Goal: Transaction & Acquisition: Book appointment/travel/reservation

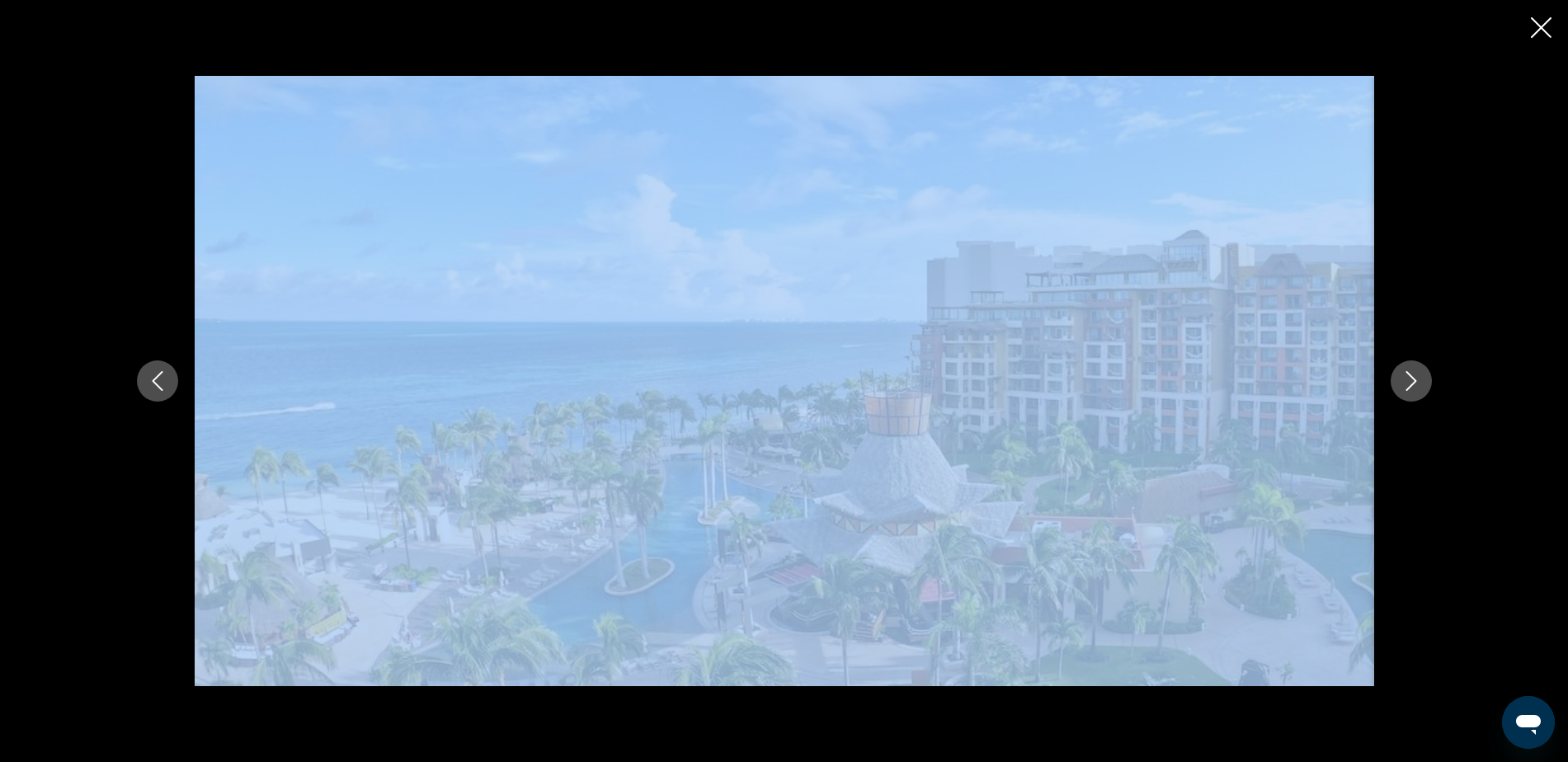
click at [1537, 23] on icon "Close slideshow" at bounding box center [1542, 28] width 21 height 21
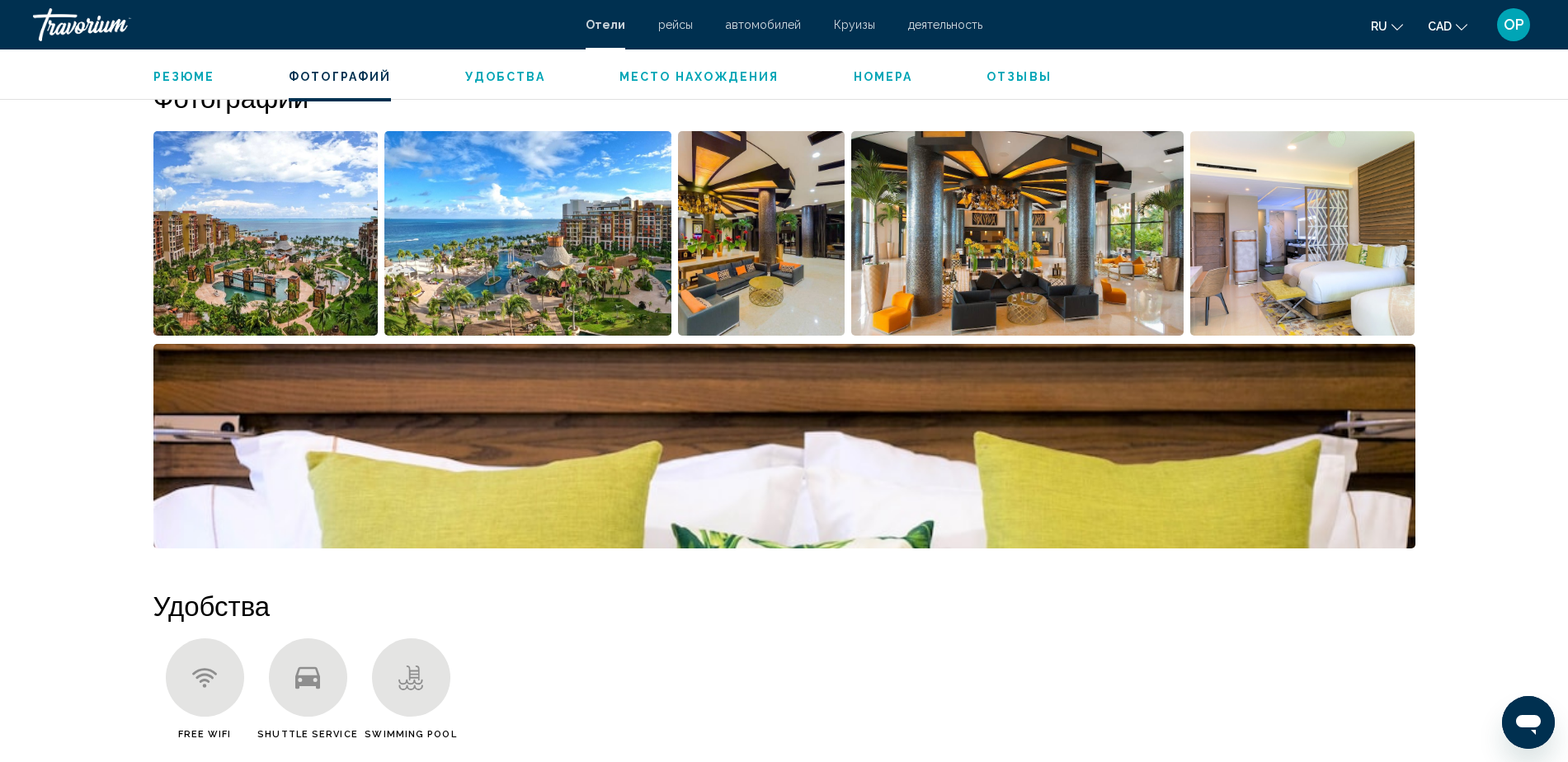
scroll to position [412, 0]
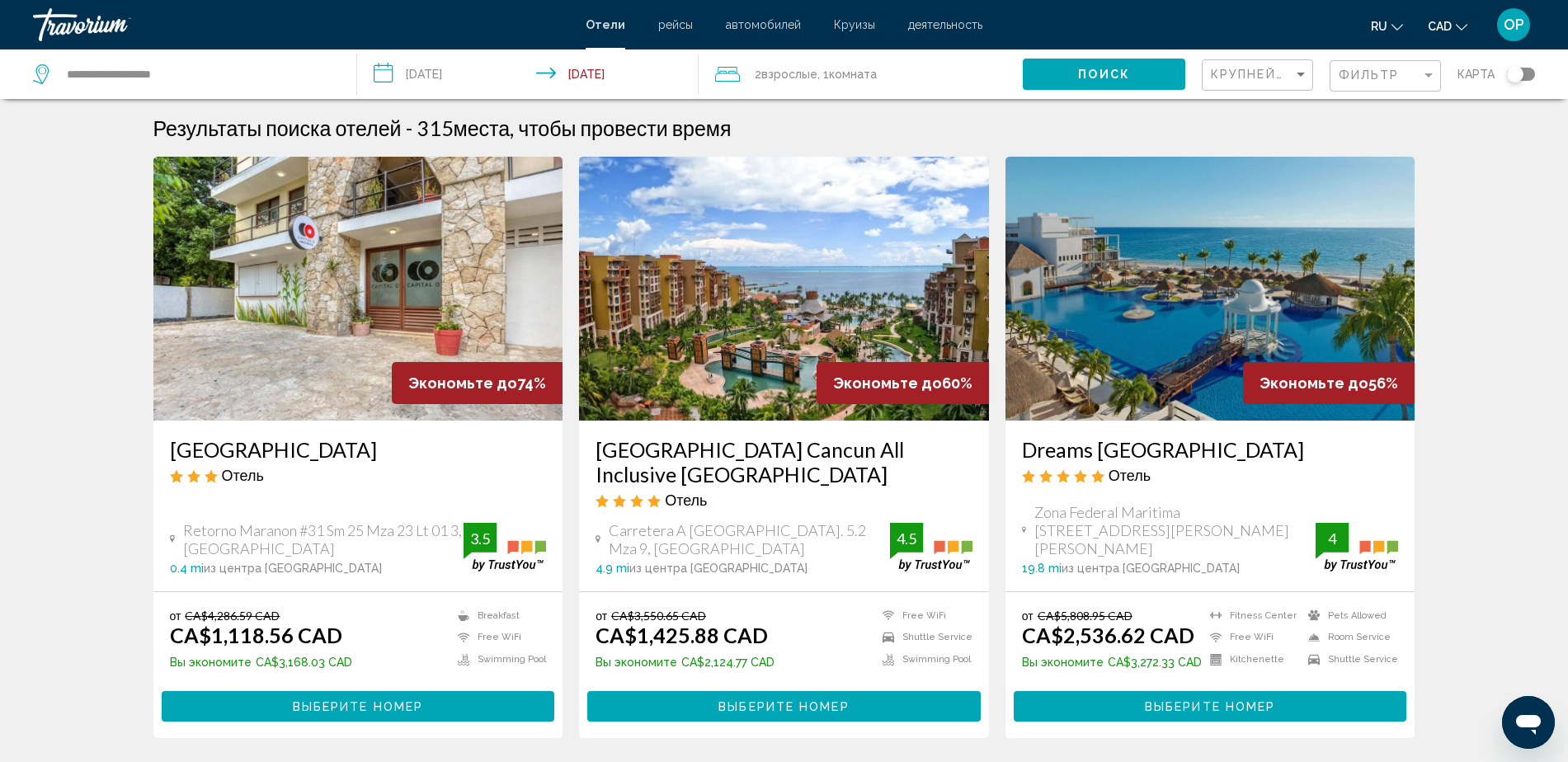
click at [716, 461] on h3 "[GEOGRAPHIC_DATA] Cancun All Inclusive [GEOGRAPHIC_DATA]" at bounding box center [783, 461] width 377 height 50
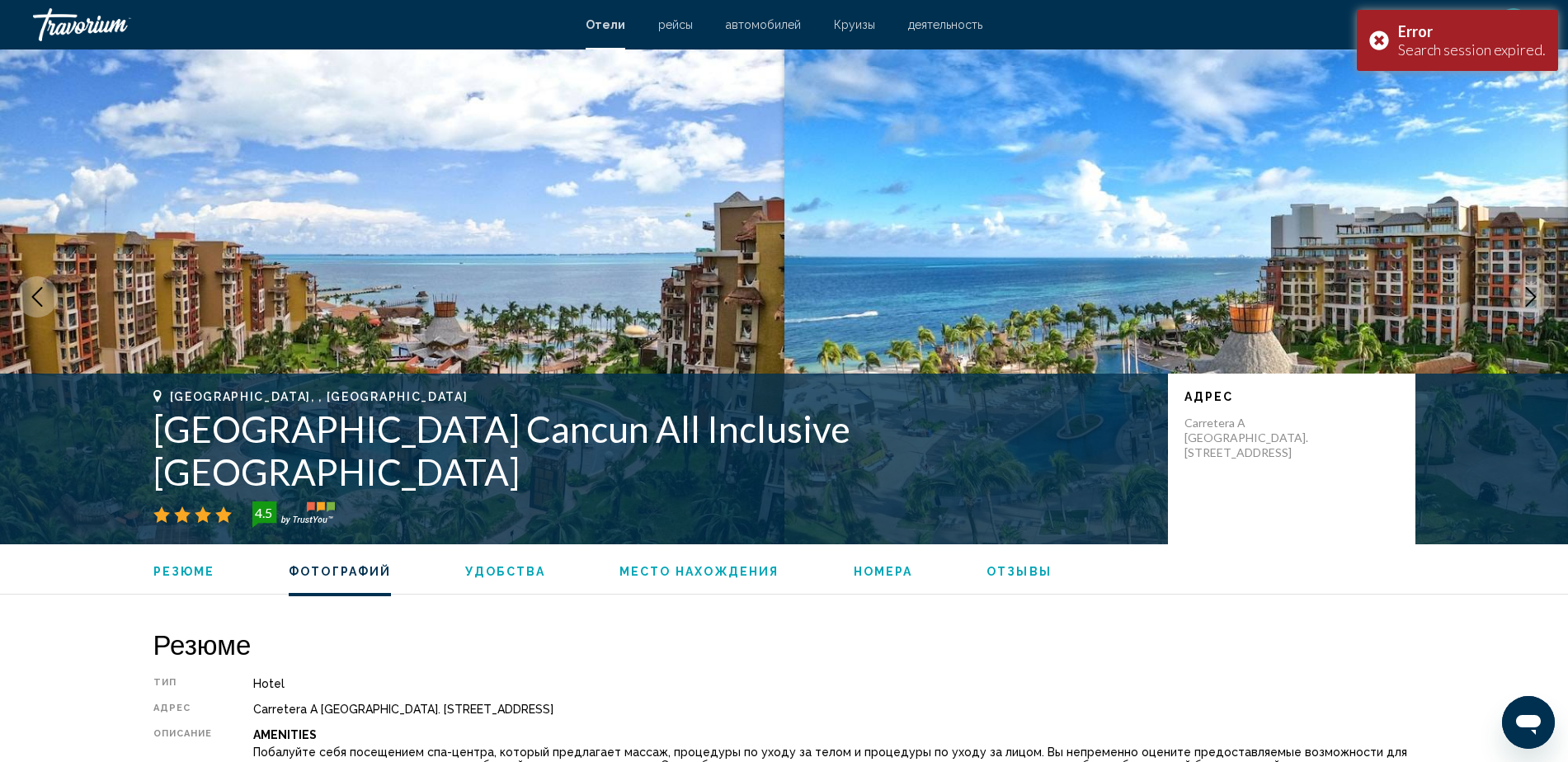
scroll to position [1035, 0]
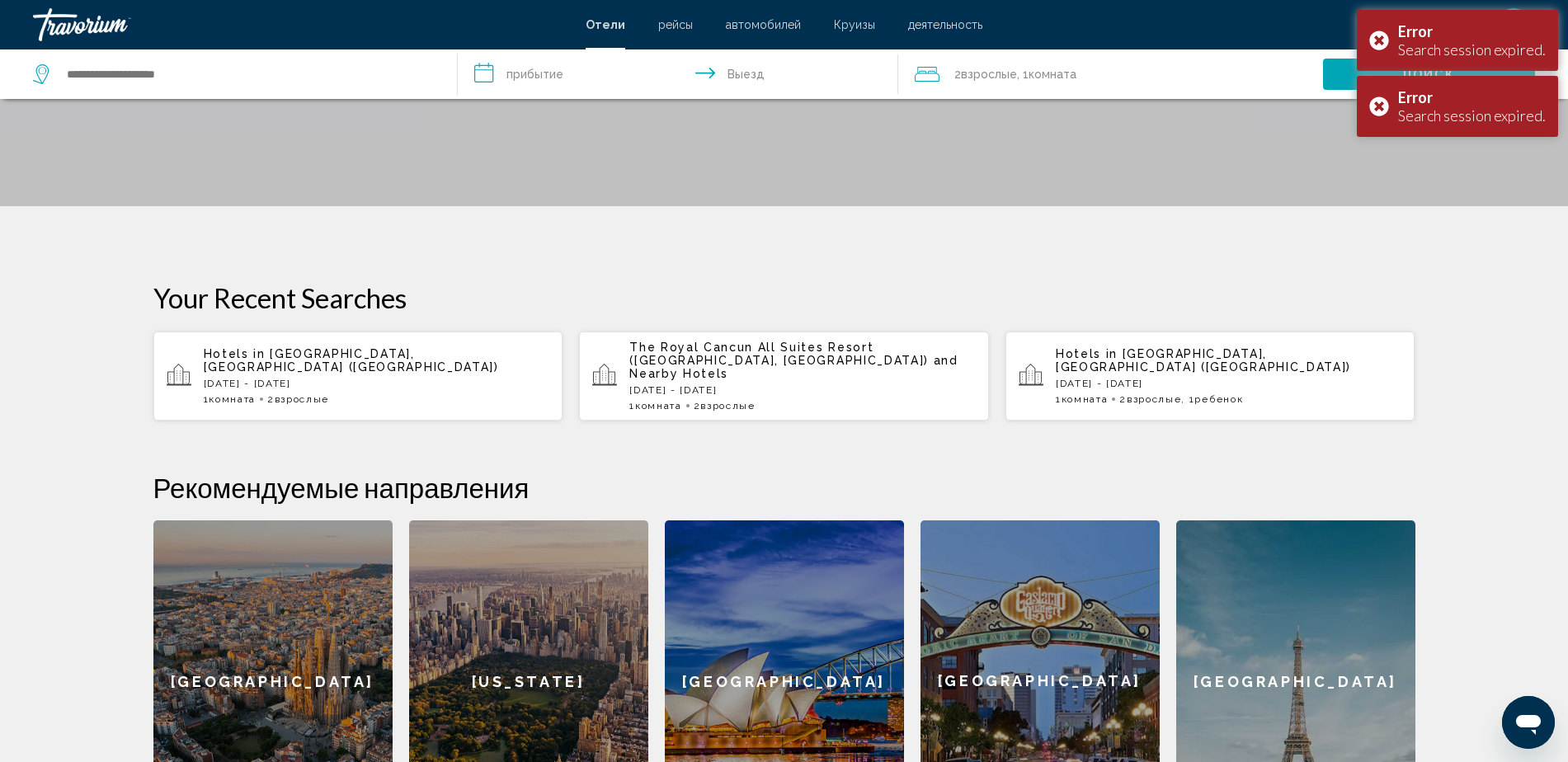
scroll to position [516, 0]
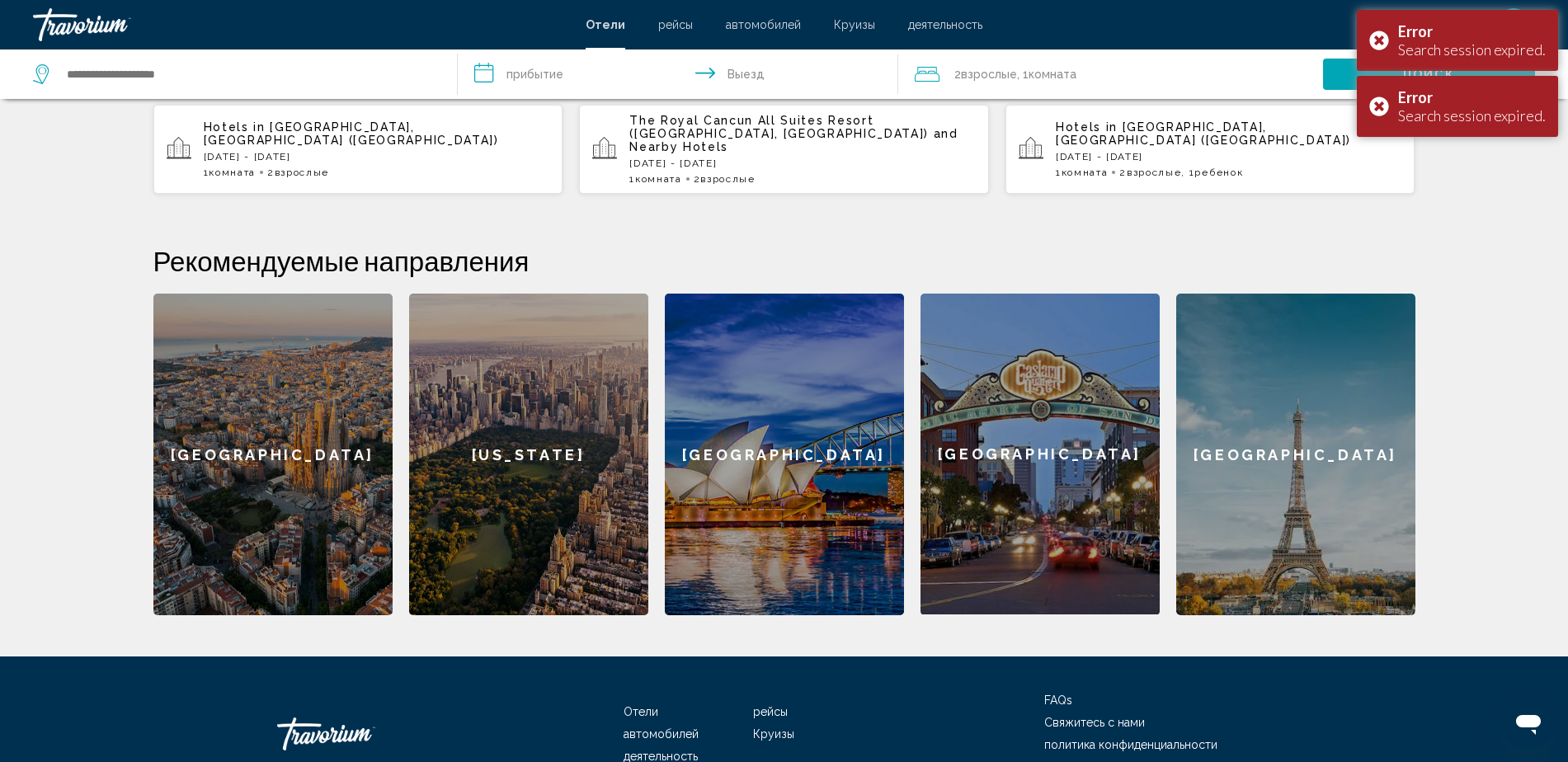
click at [370, 151] on div "Hotels in [GEOGRAPHIC_DATA], [GEOGRAPHIC_DATA] ([GEOGRAPHIC_DATA]) [DATE] - [DA…" at bounding box center [377, 149] width 346 height 58
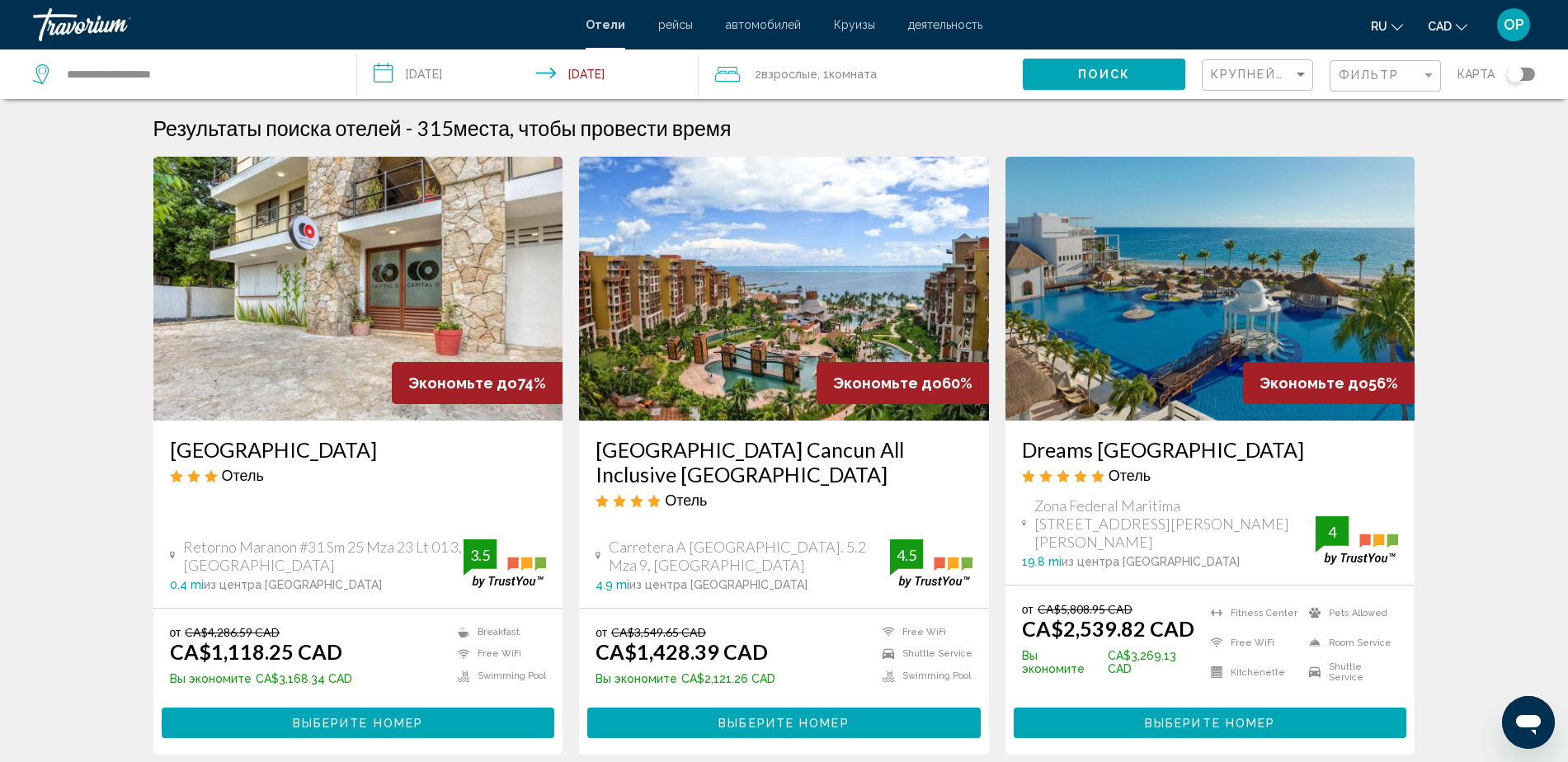
click at [732, 447] on h3 "[GEOGRAPHIC_DATA] Cancun All Inclusive [GEOGRAPHIC_DATA]" at bounding box center [783, 461] width 377 height 50
drag, startPoint x: 734, startPoint y: 644, endPoint x: 650, endPoint y: 627, distance: 85.7
click at [631, 640] on ins "CA$1,428.39 CAD" at bounding box center [681, 652] width 172 height 24
click at [699, 467] on h3 "[GEOGRAPHIC_DATA] Cancun All Inclusive [GEOGRAPHIC_DATA]" at bounding box center [783, 461] width 377 height 50
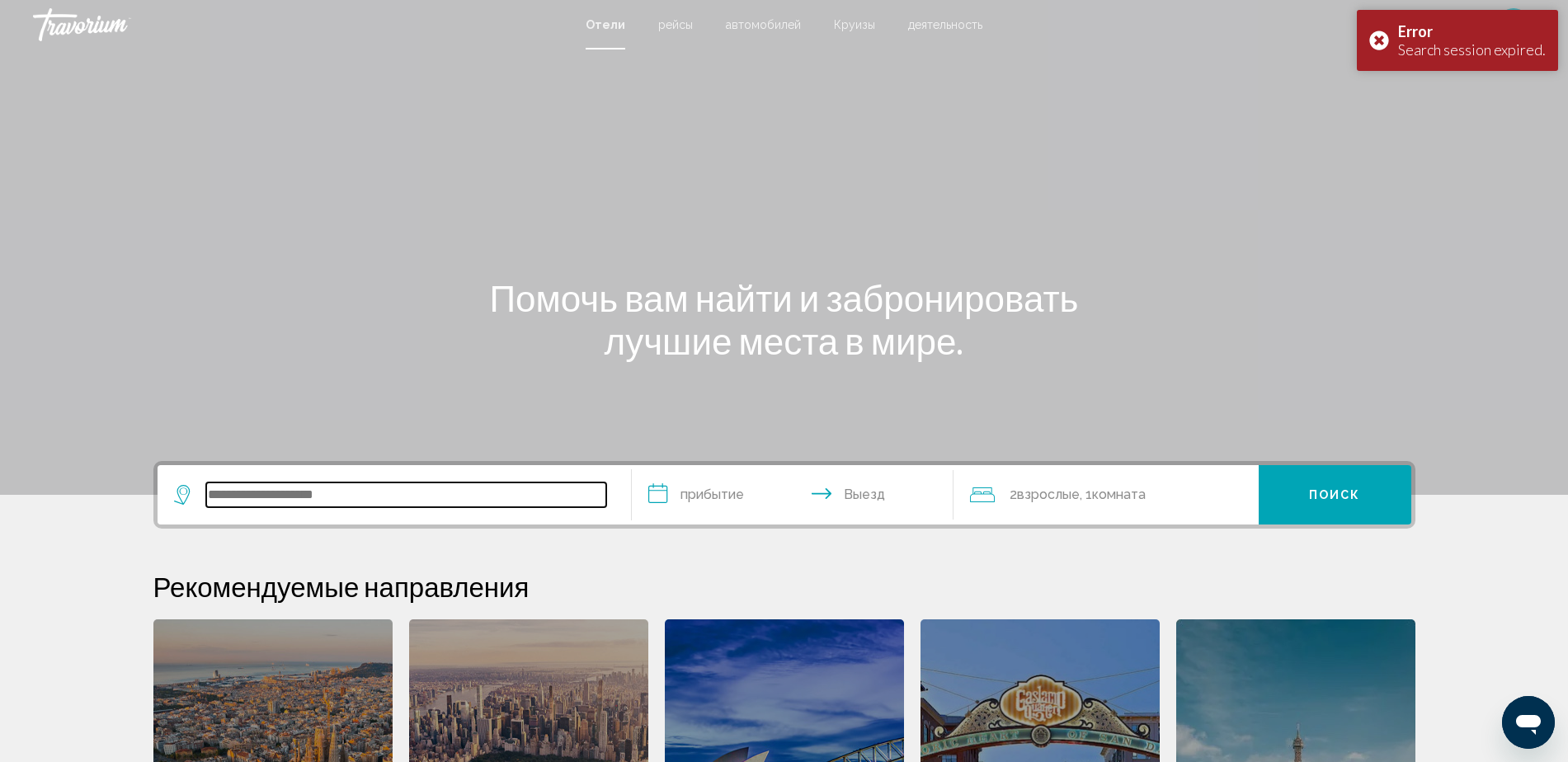
click at [341, 500] on input "Search widget" at bounding box center [406, 495] width 400 height 24
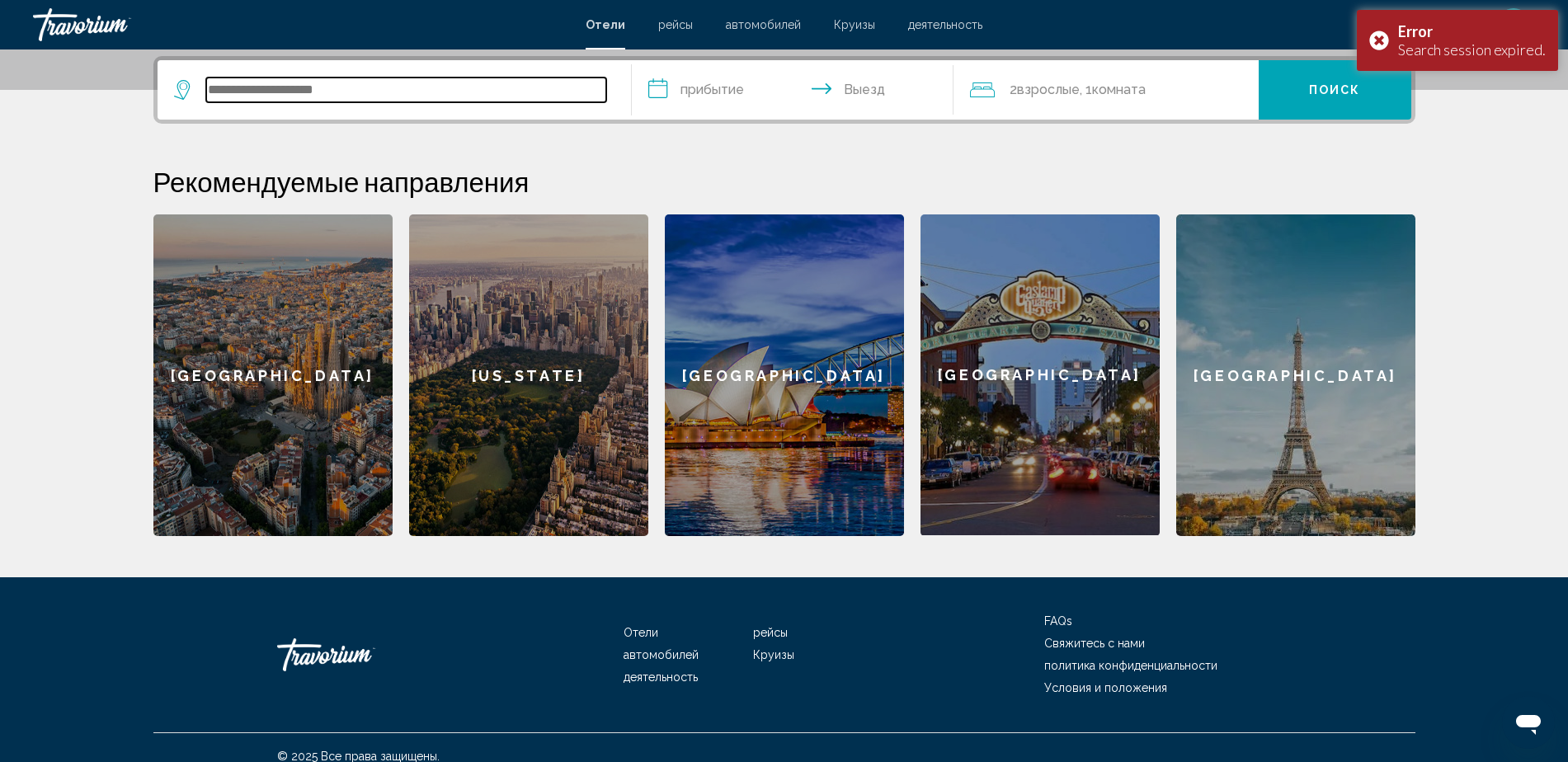
scroll to position [407, 0]
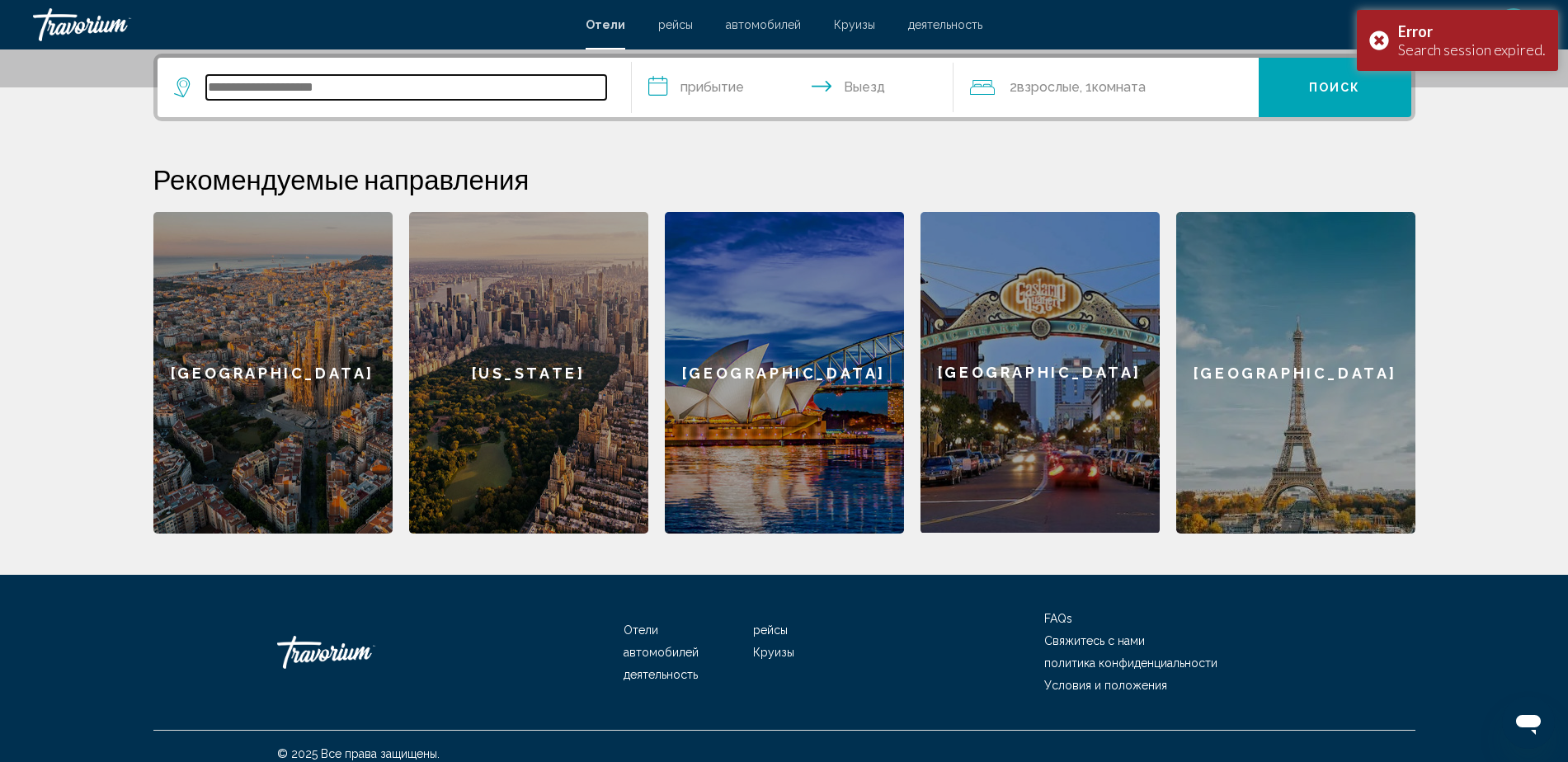
paste input "**********"
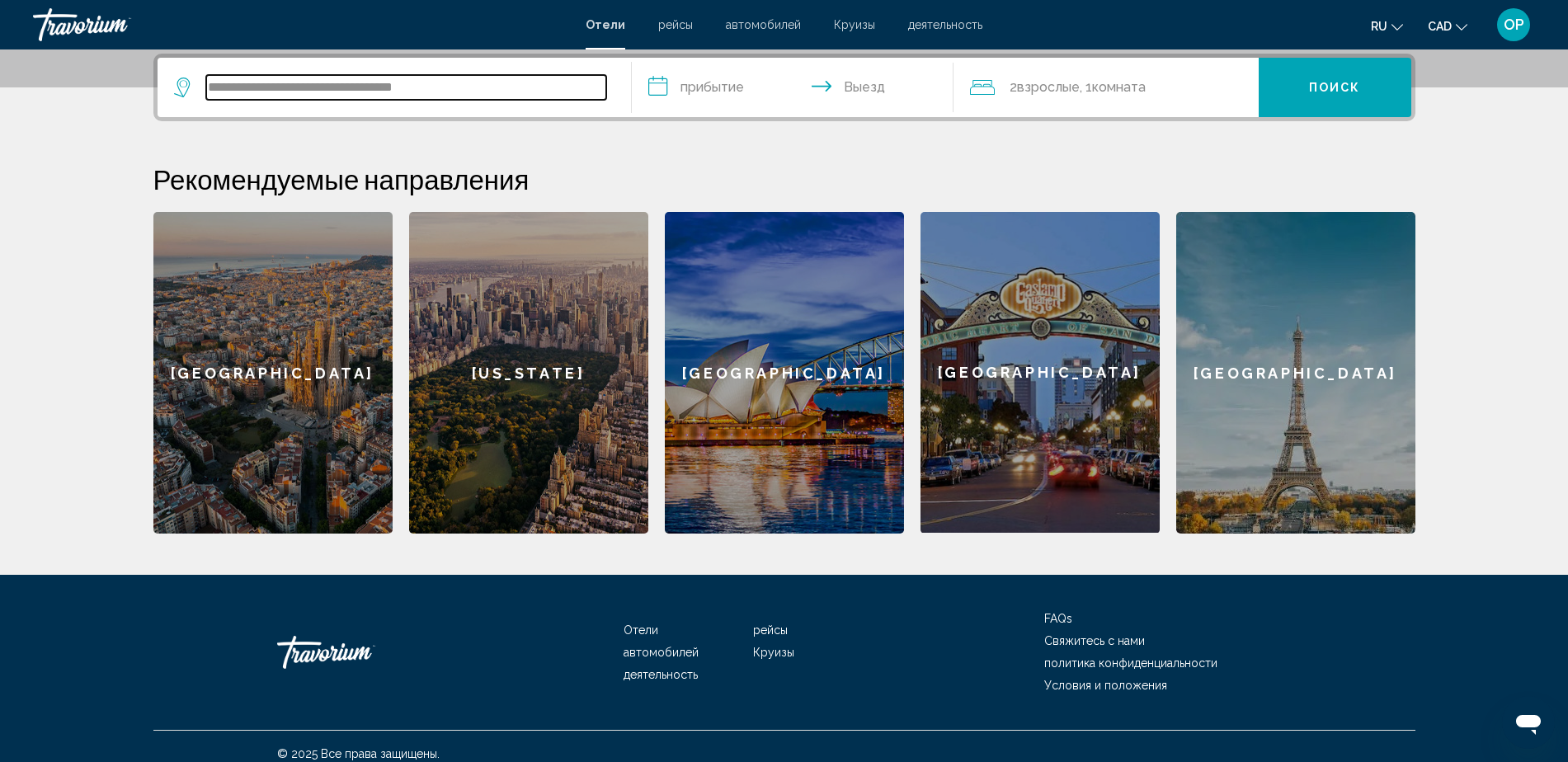
type input "**********"
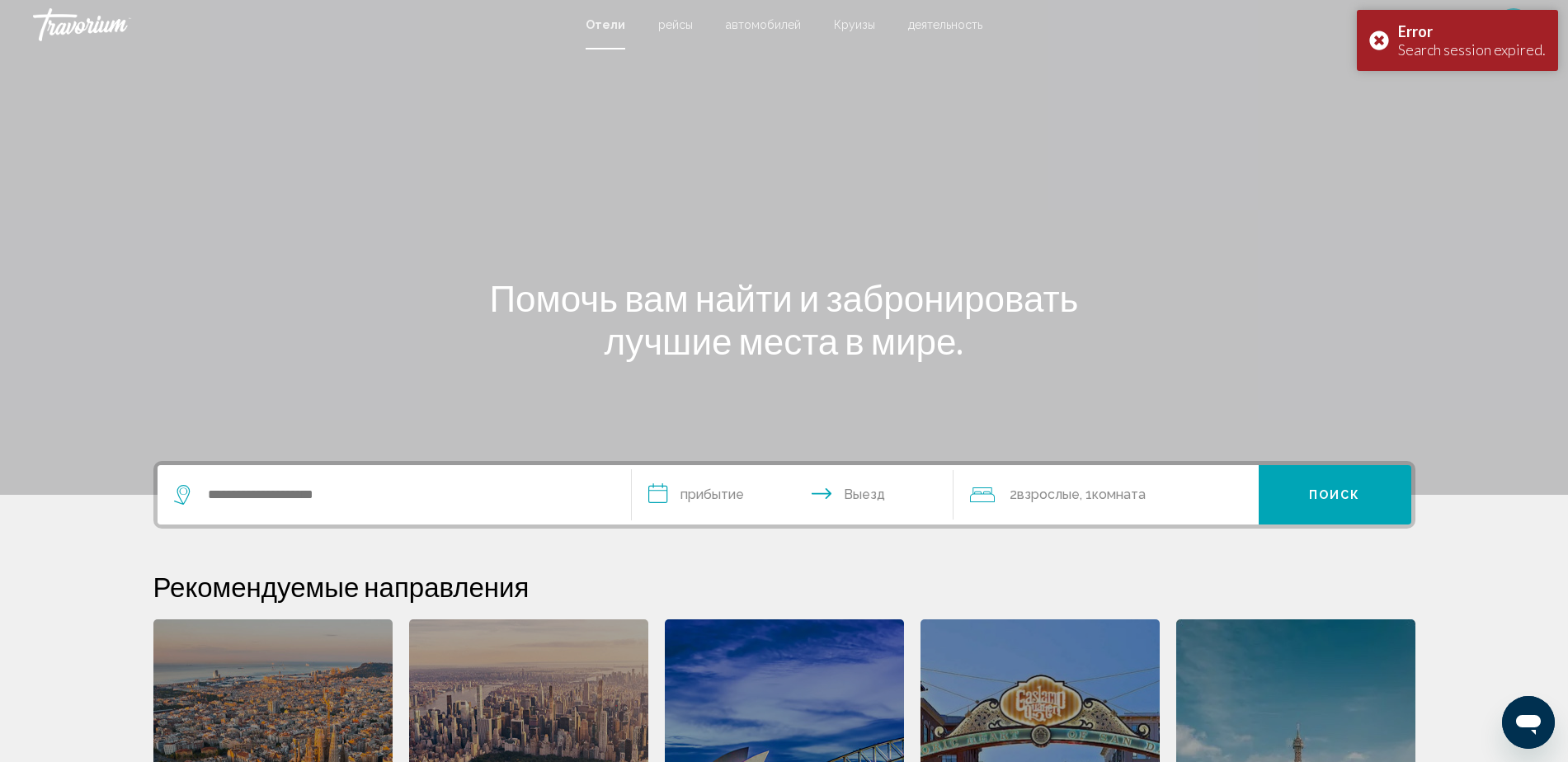
scroll to position [858, 0]
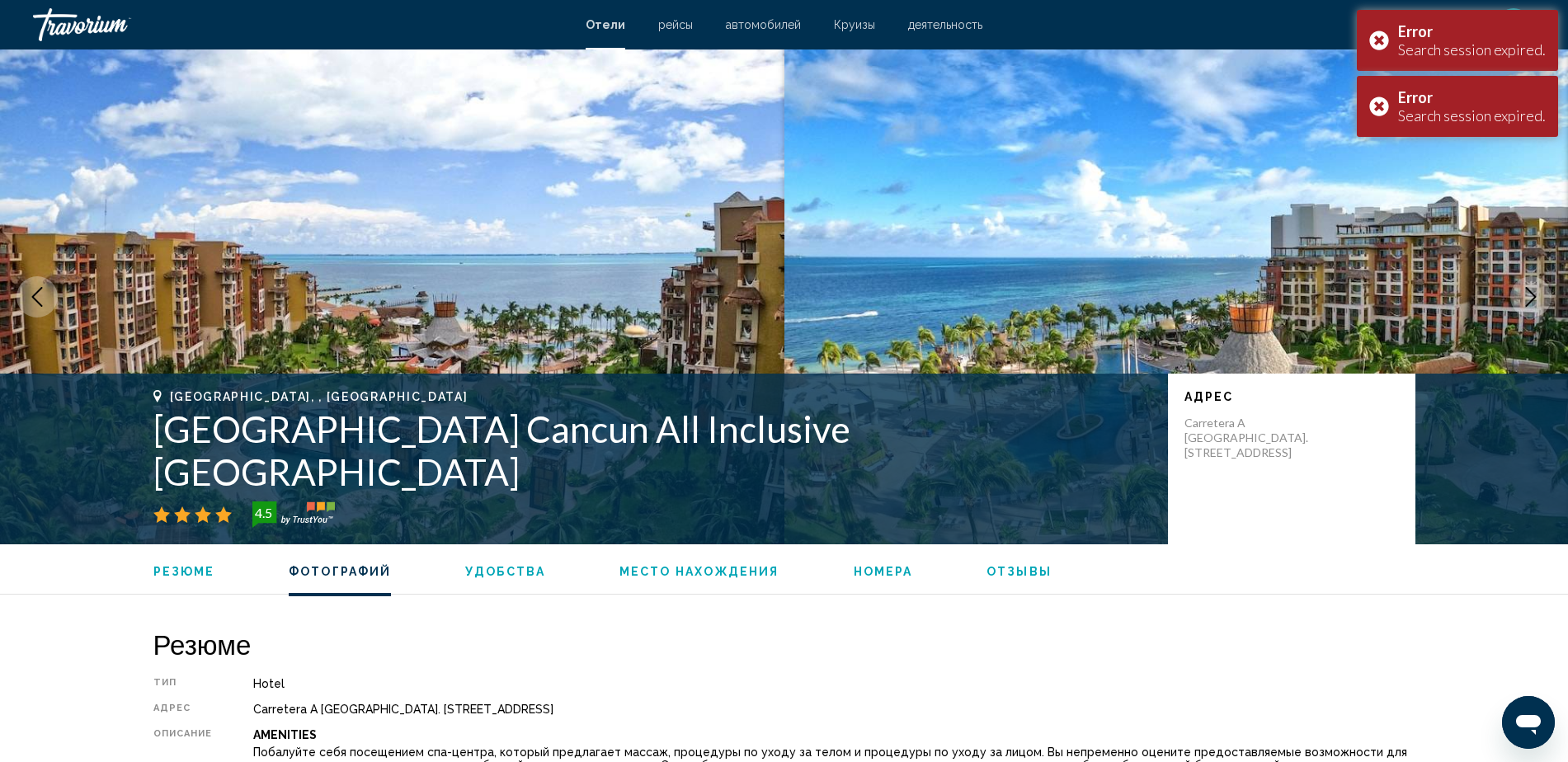
scroll to position [858, 0]
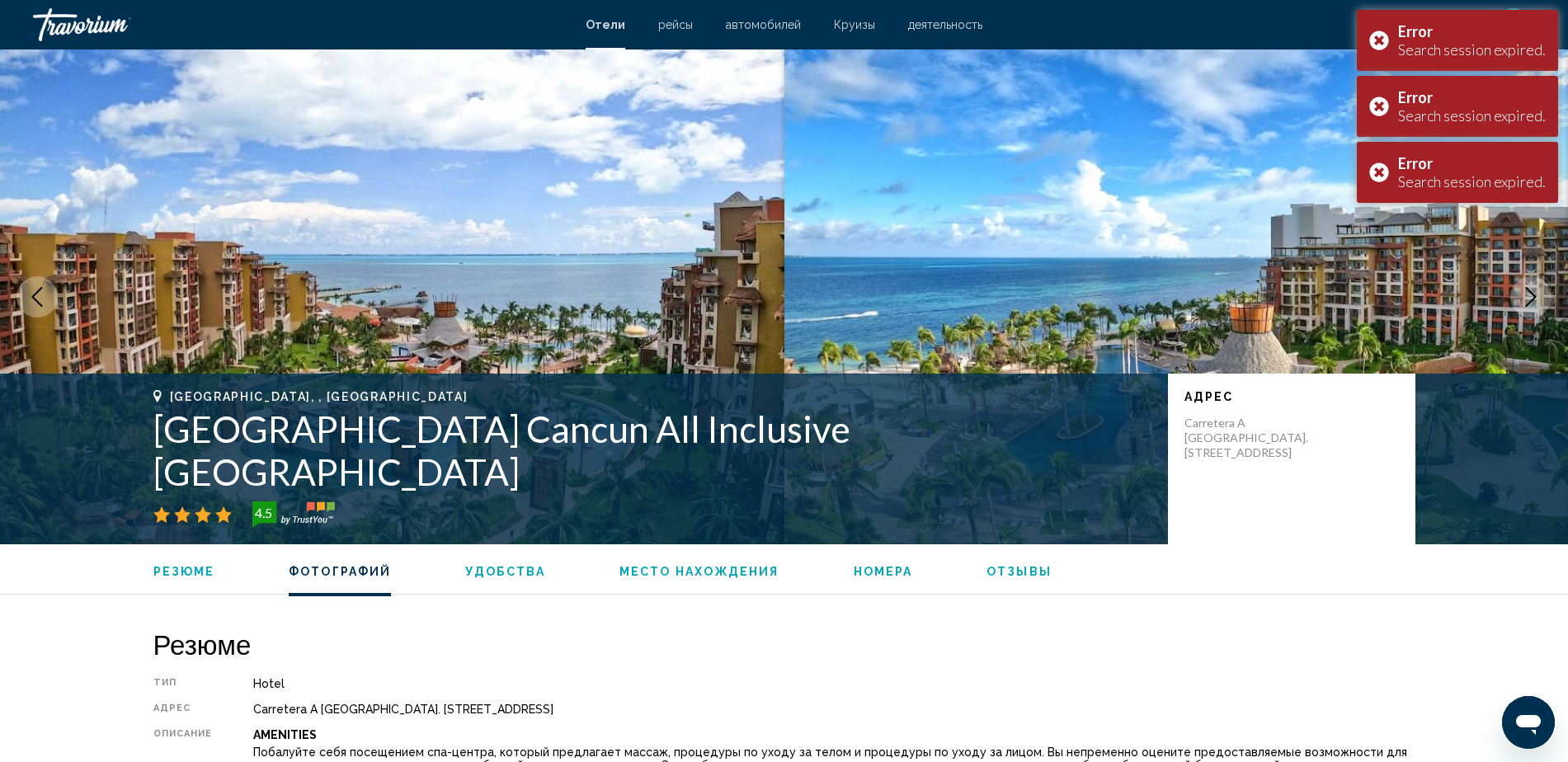
scroll to position [858, 0]
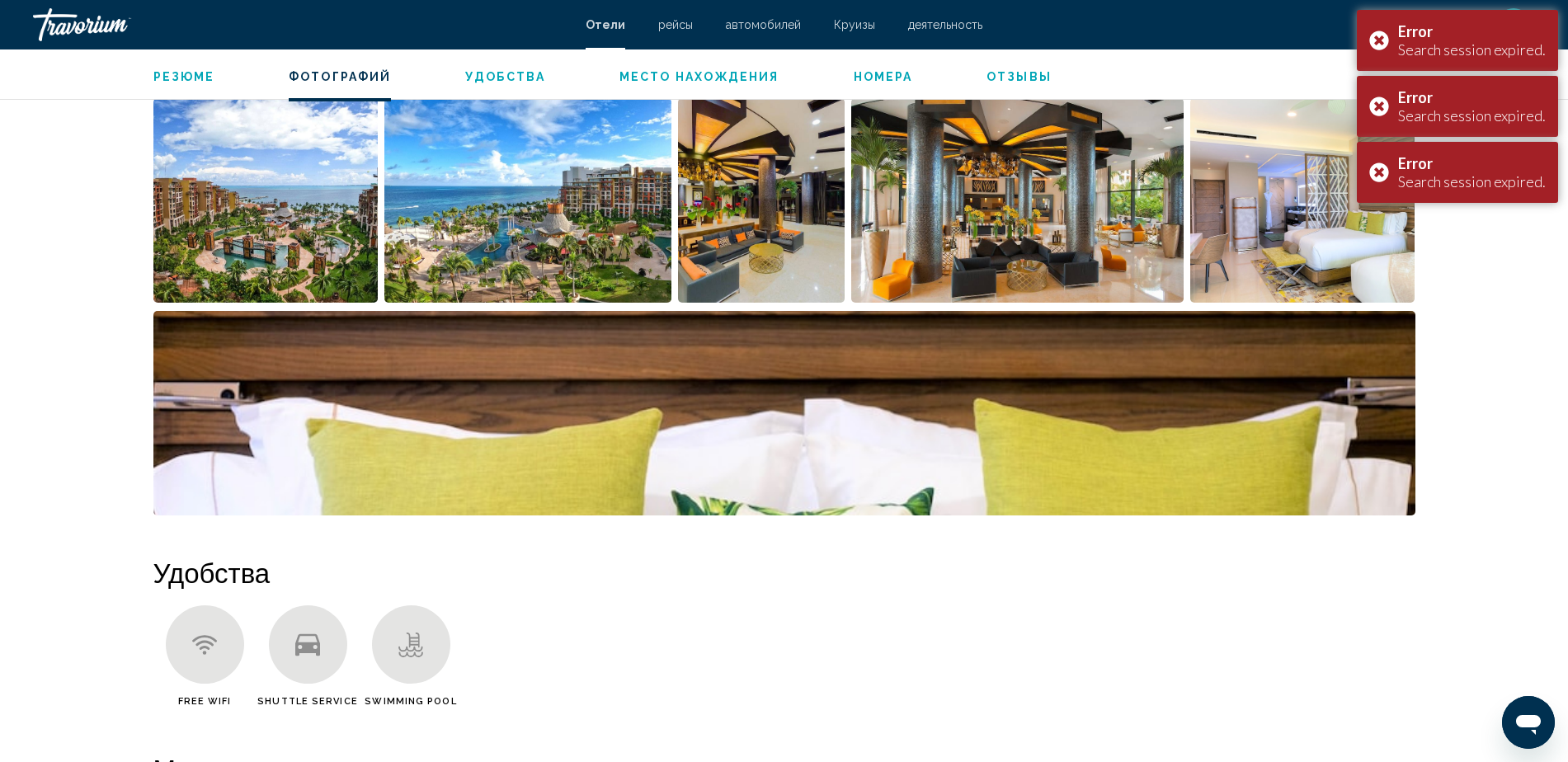
scroll to position [569, 0]
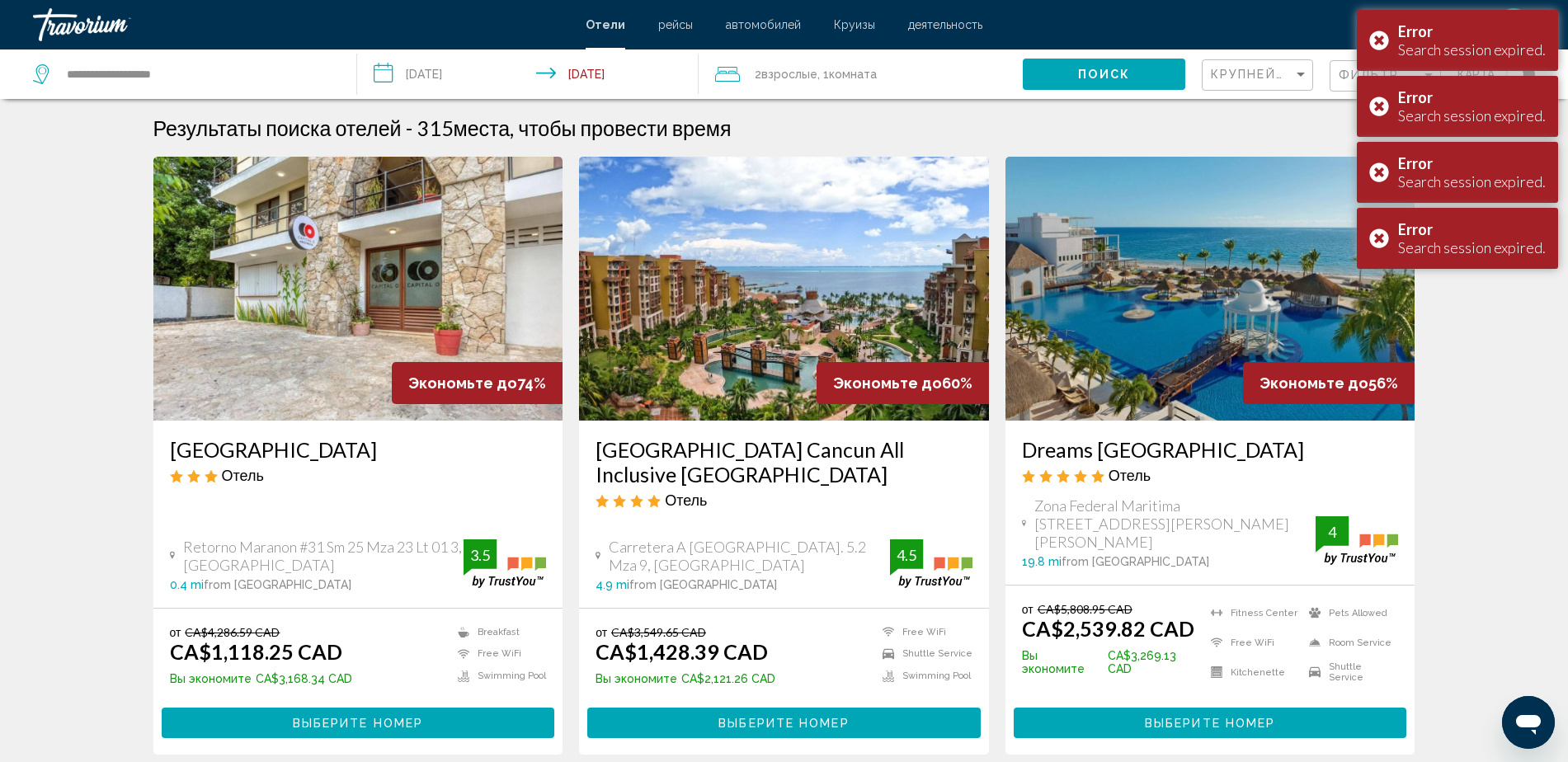
click at [725, 475] on h3 "[GEOGRAPHIC_DATA] Cancun All Inclusive [GEOGRAPHIC_DATA]" at bounding box center [783, 461] width 377 height 50
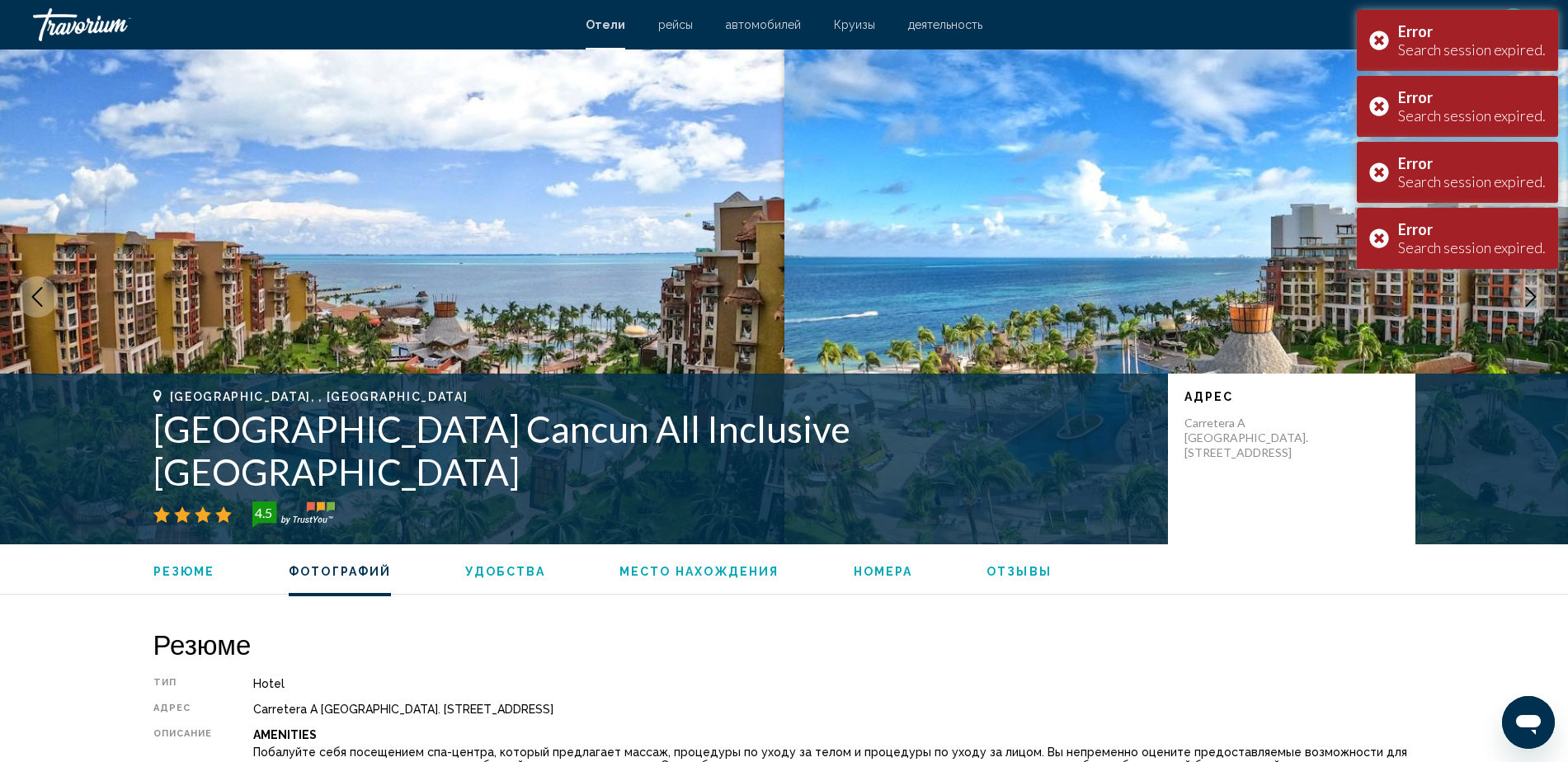
scroll to position [858, 0]
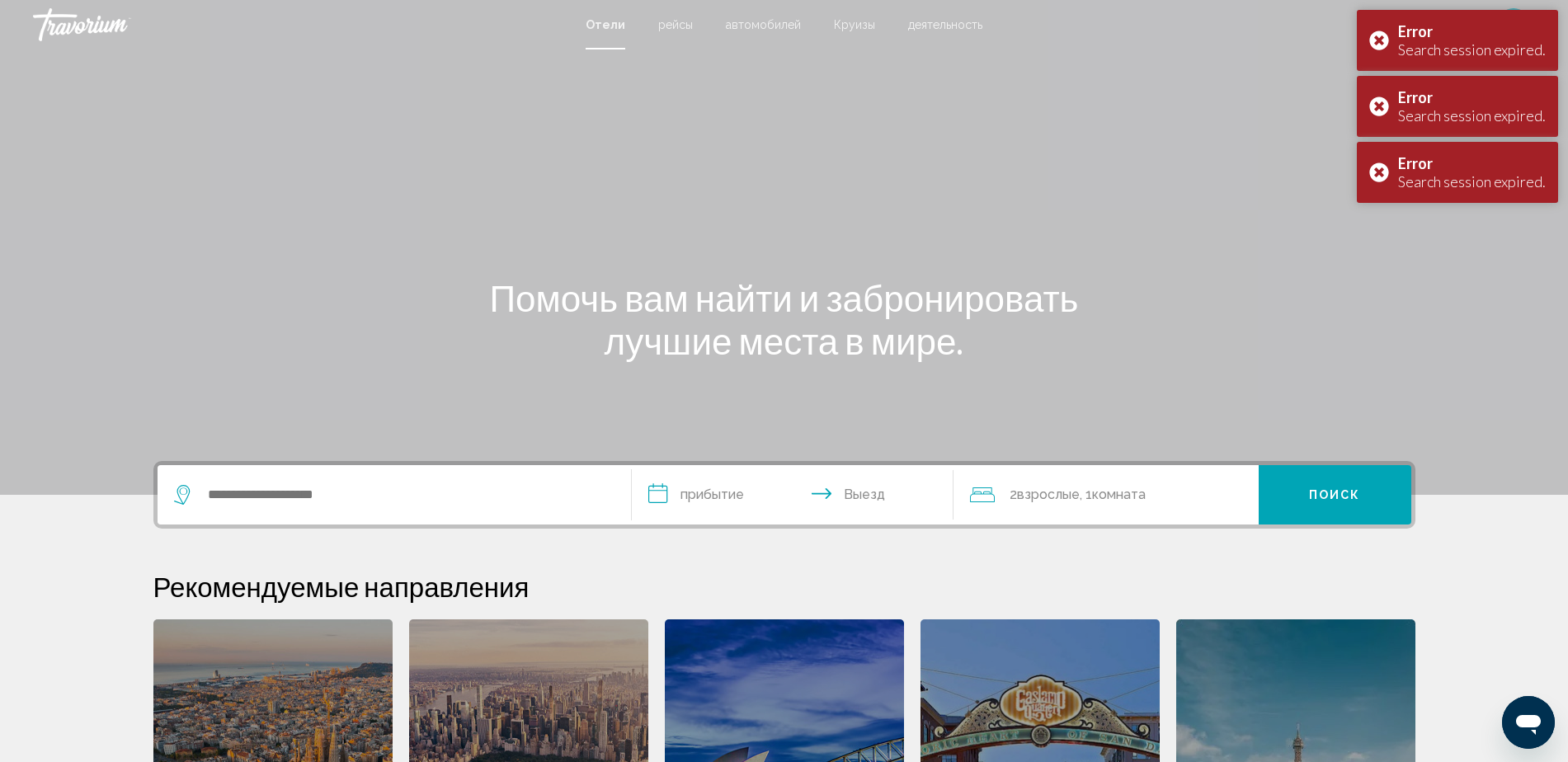
click at [76, 18] on div "Travorium" at bounding box center [115, 24] width 165 height 33
click at [76, 24] on div "Travorium" at bounding box center [115, 24] width 165 height 33
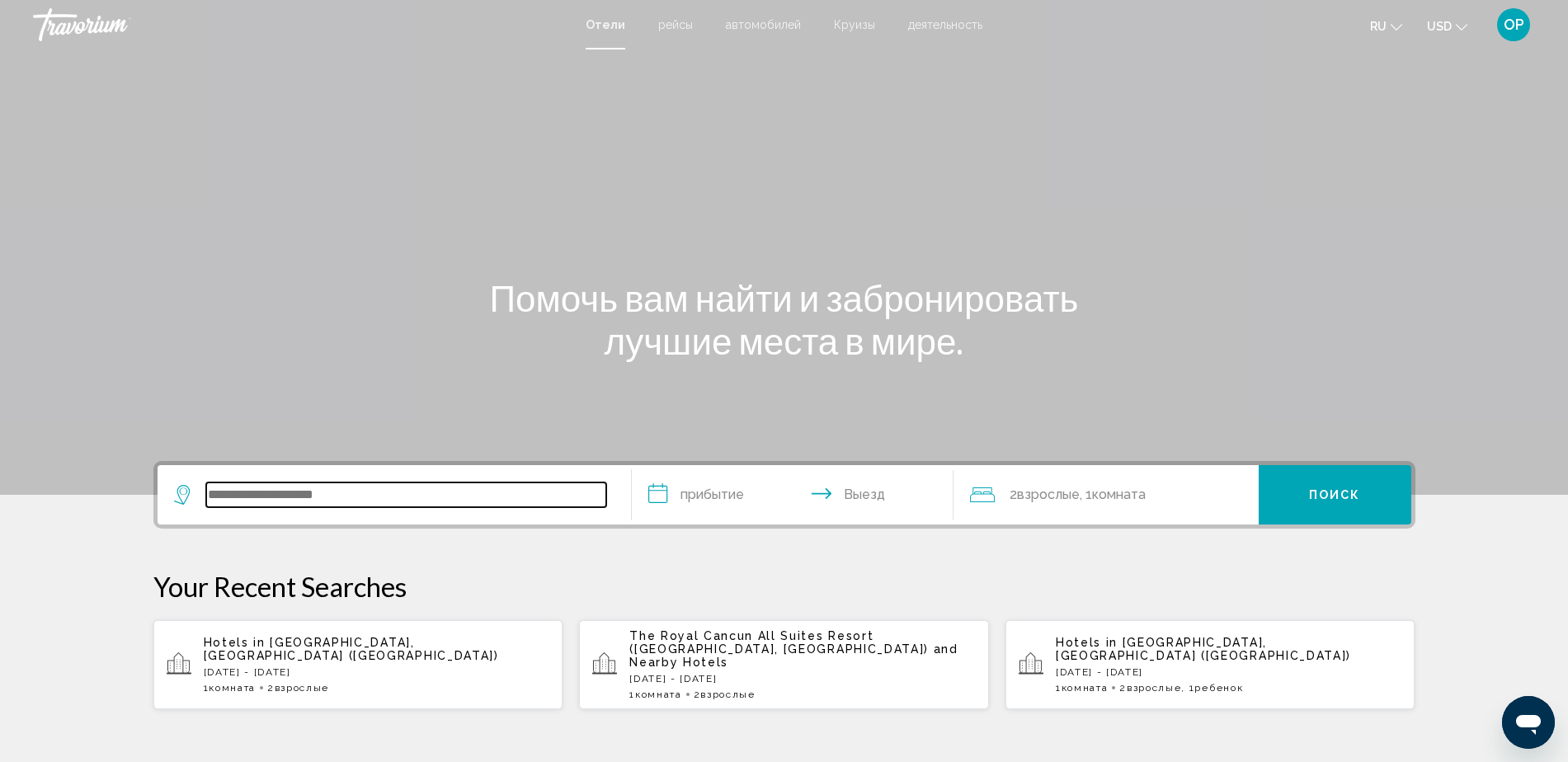
click at [392, 502] on input "Search widget" at bounding box center [406, 495] width 400 height 24
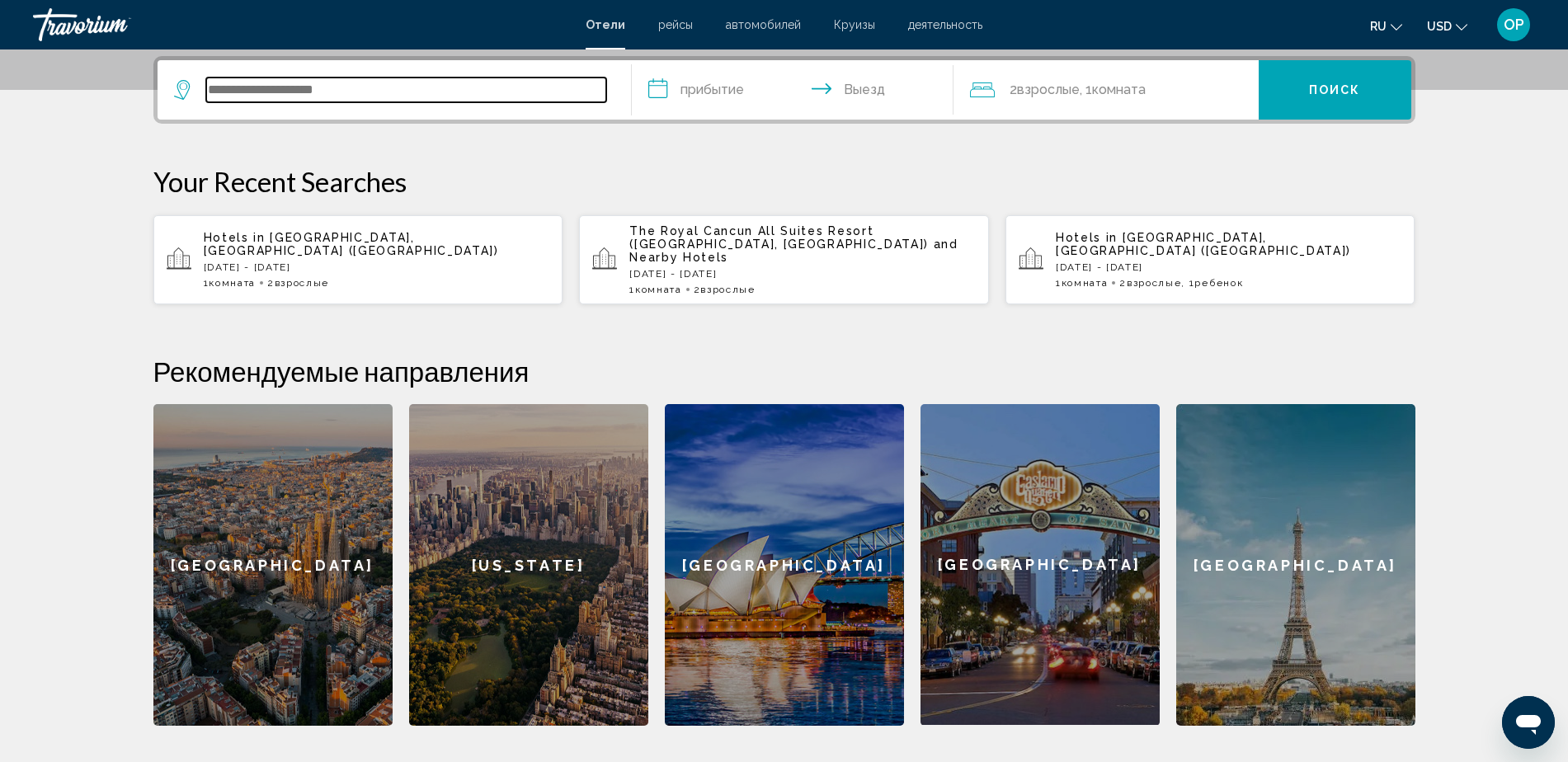
scroll to position [407, 0]
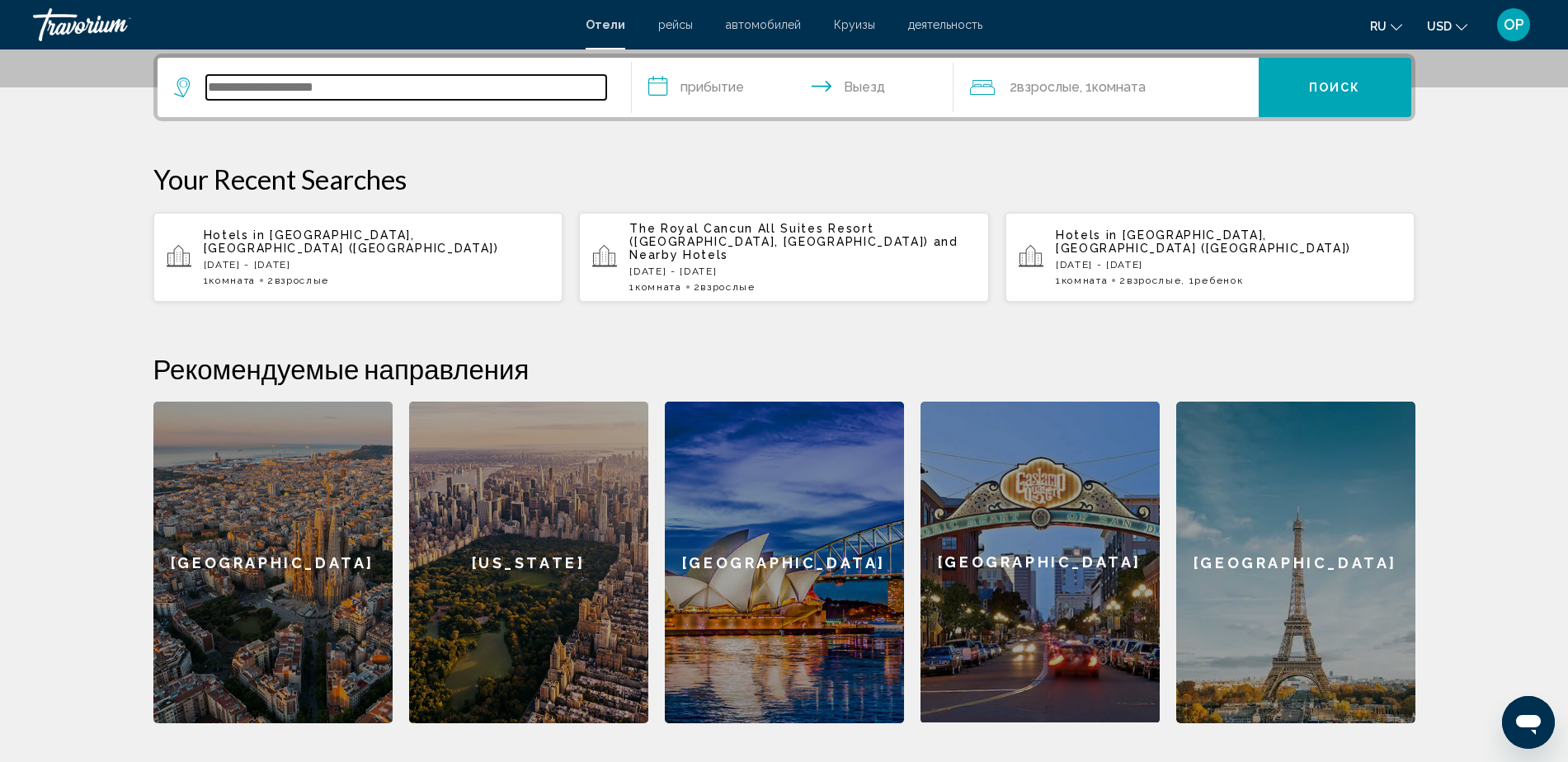
paste input "**********"
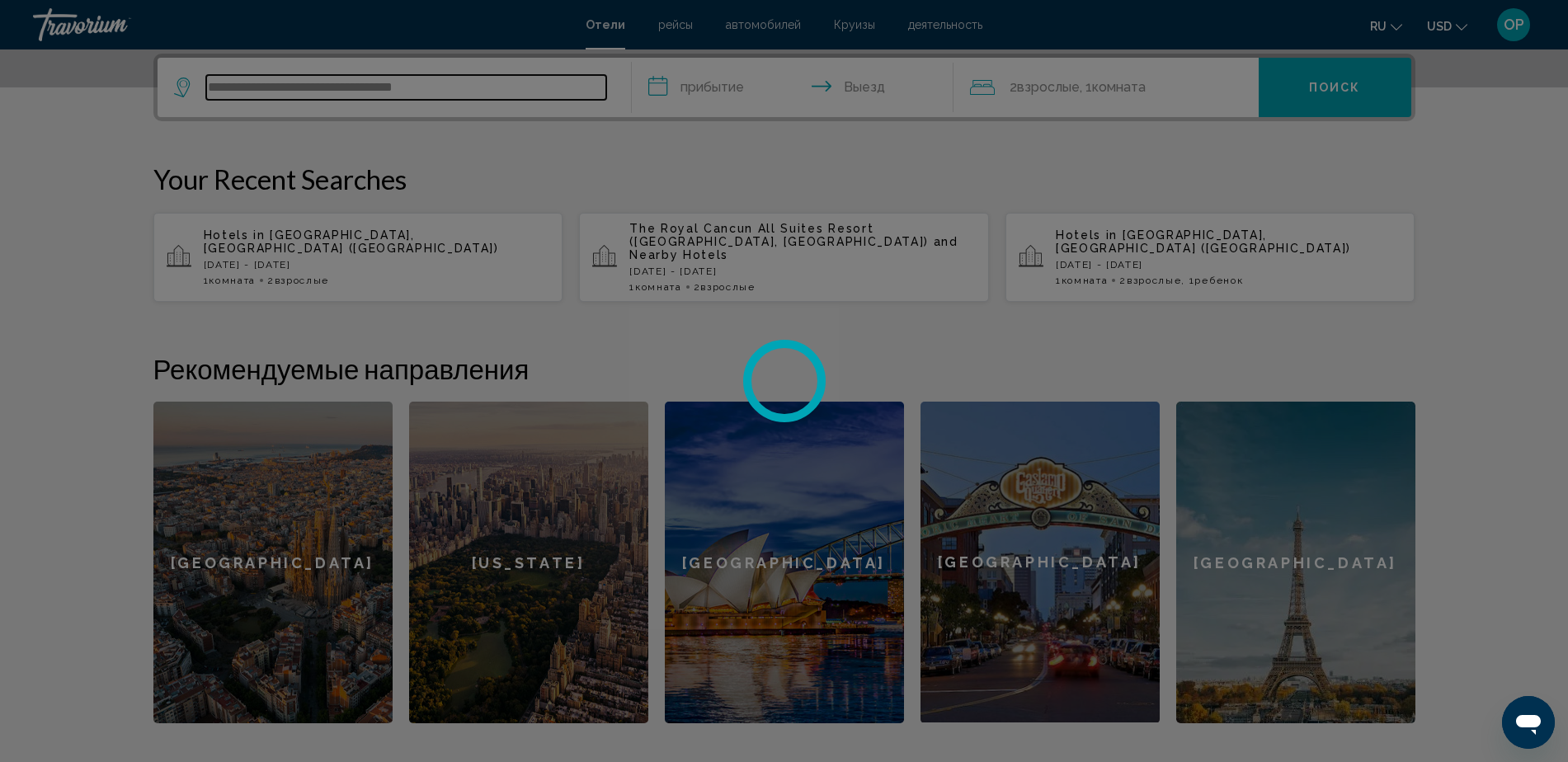
type input "**********"
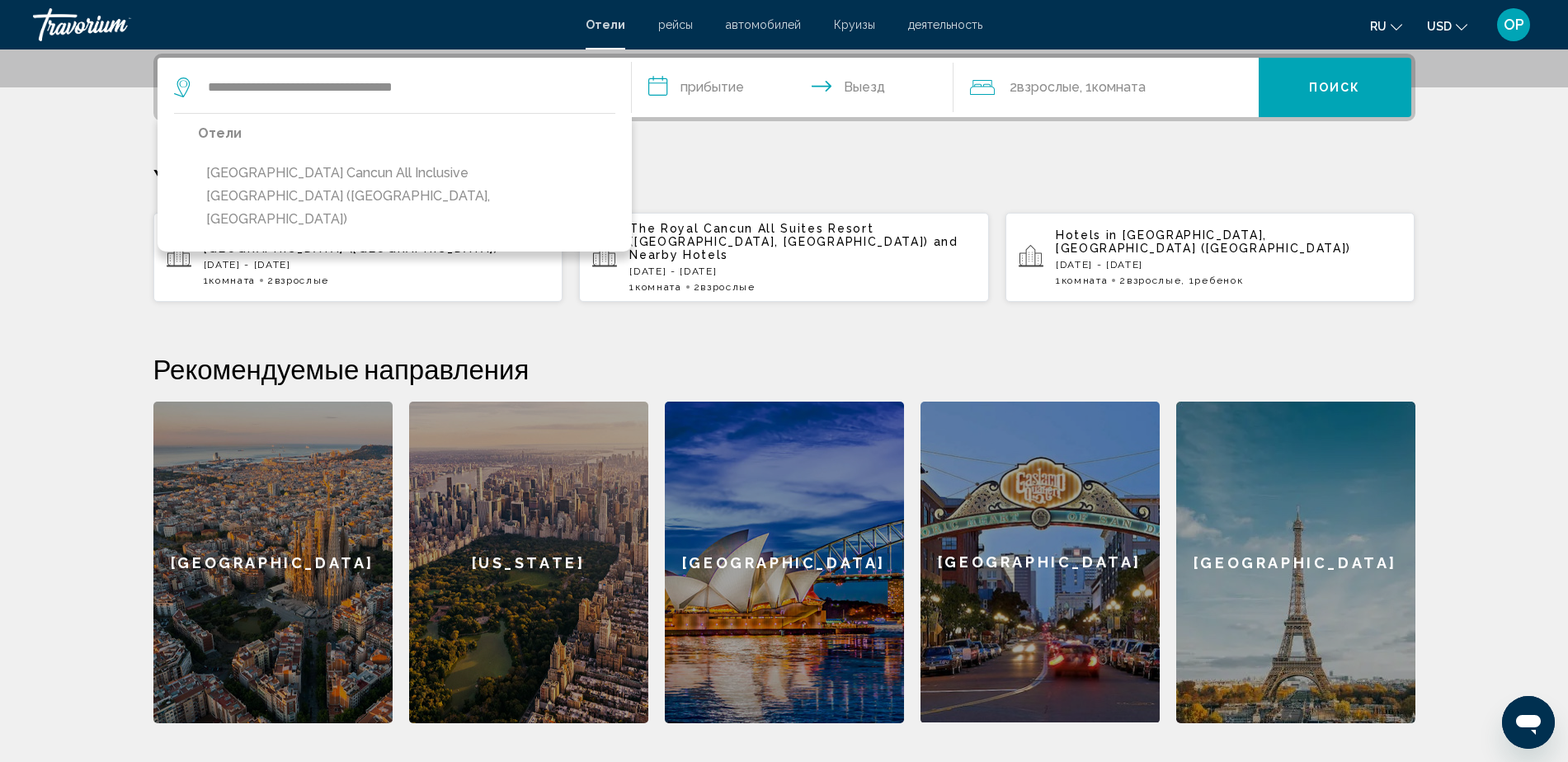
click at [302, 274] on span "Взрослые" at bounding box center [302, 280] width 54 height 11
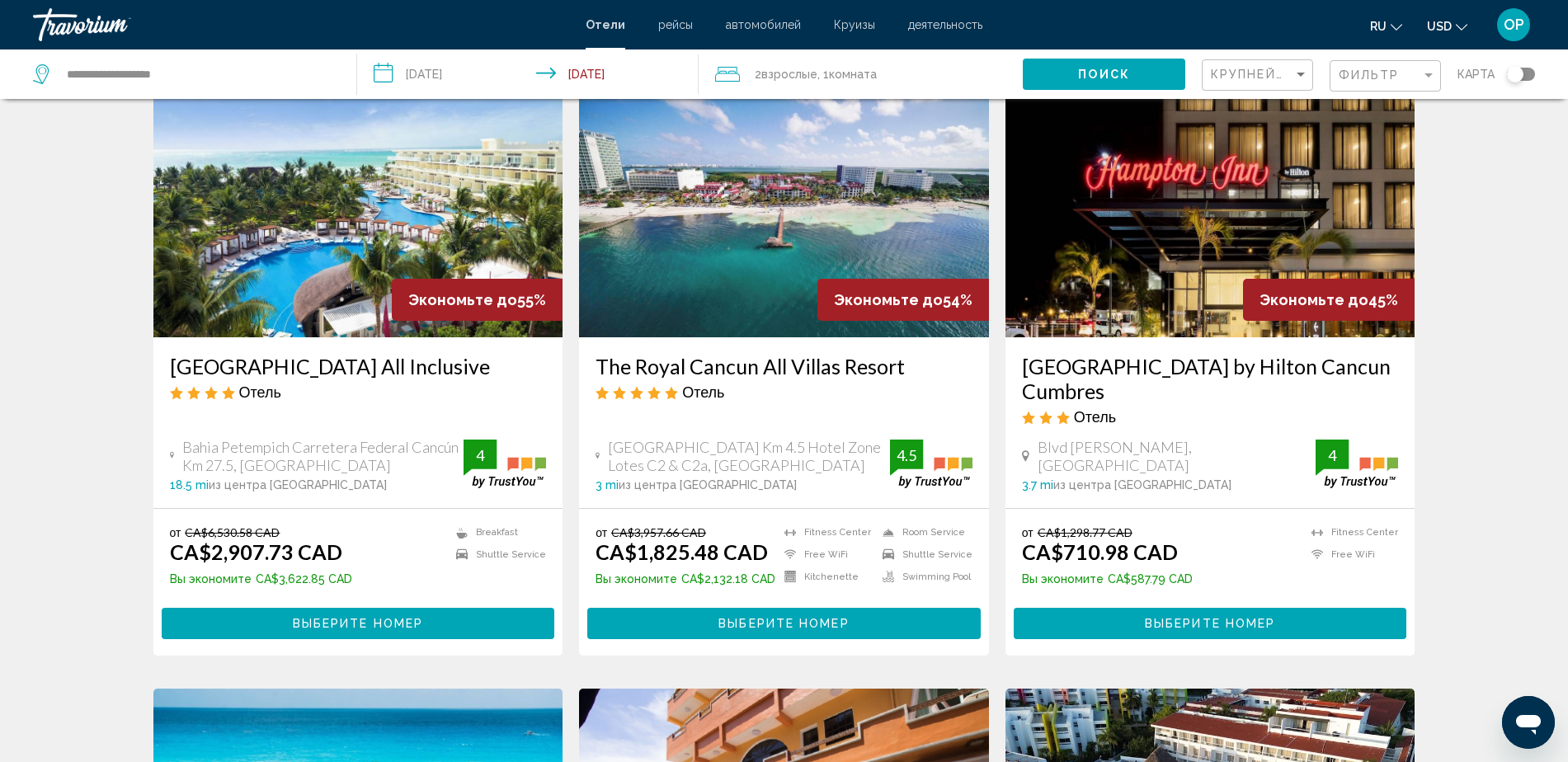
scroll to position [722, 0]
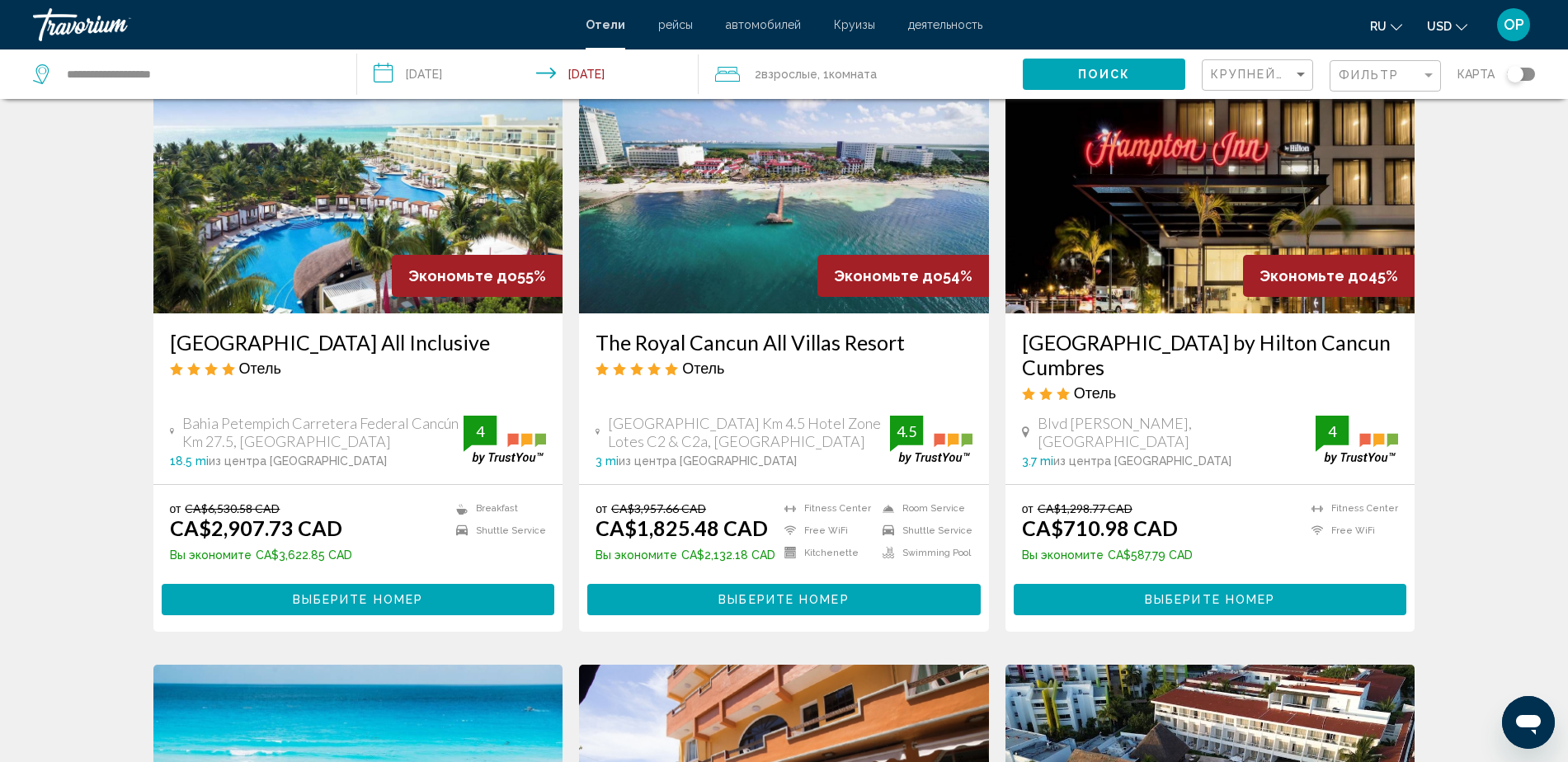
click at [300, 355] on h3 "[GEOGRAPHIC_DATA] All Inclusive" at bounding box center [357, 343] width 377 height 24
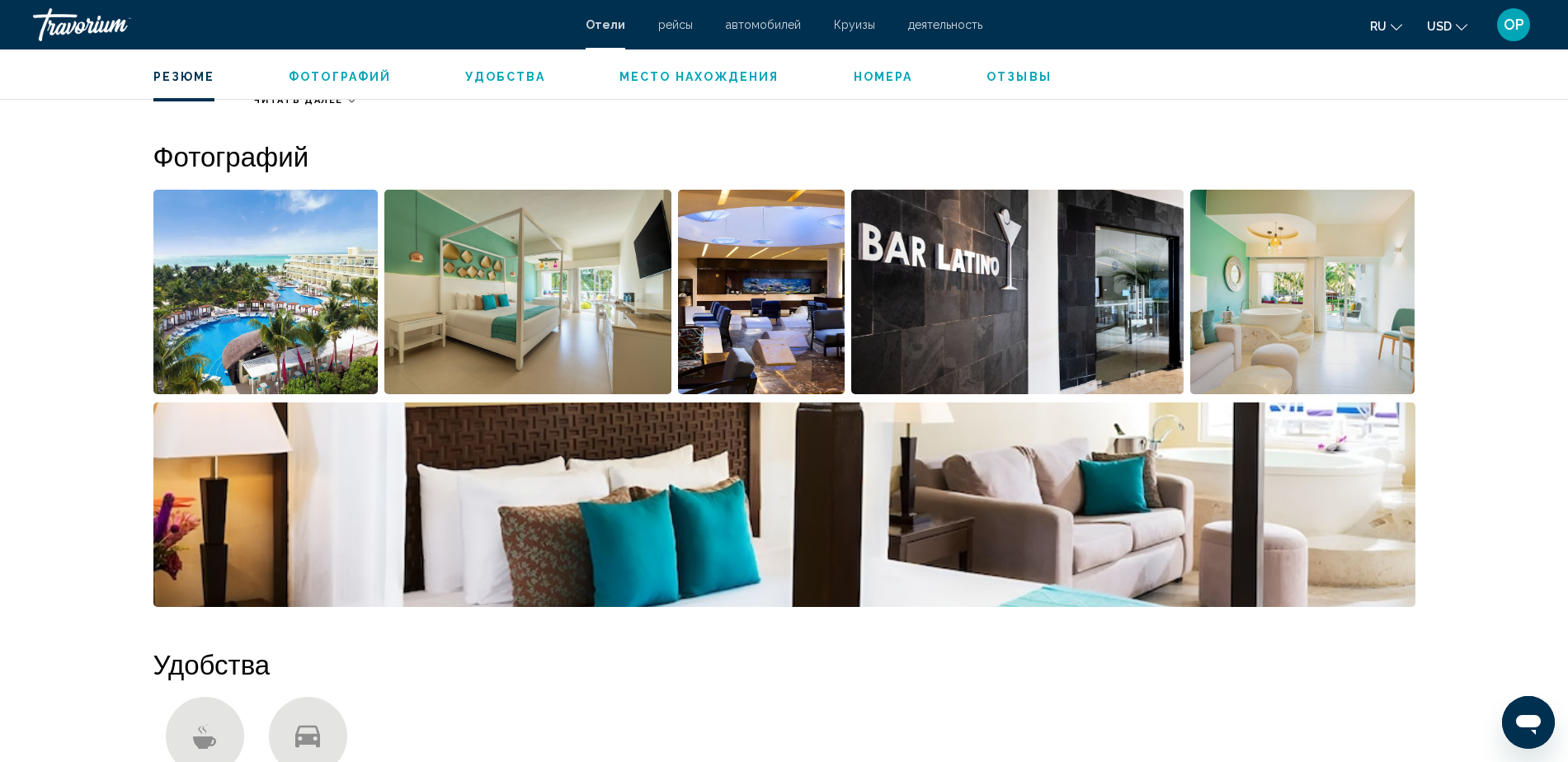
scroll to position [354, 0]
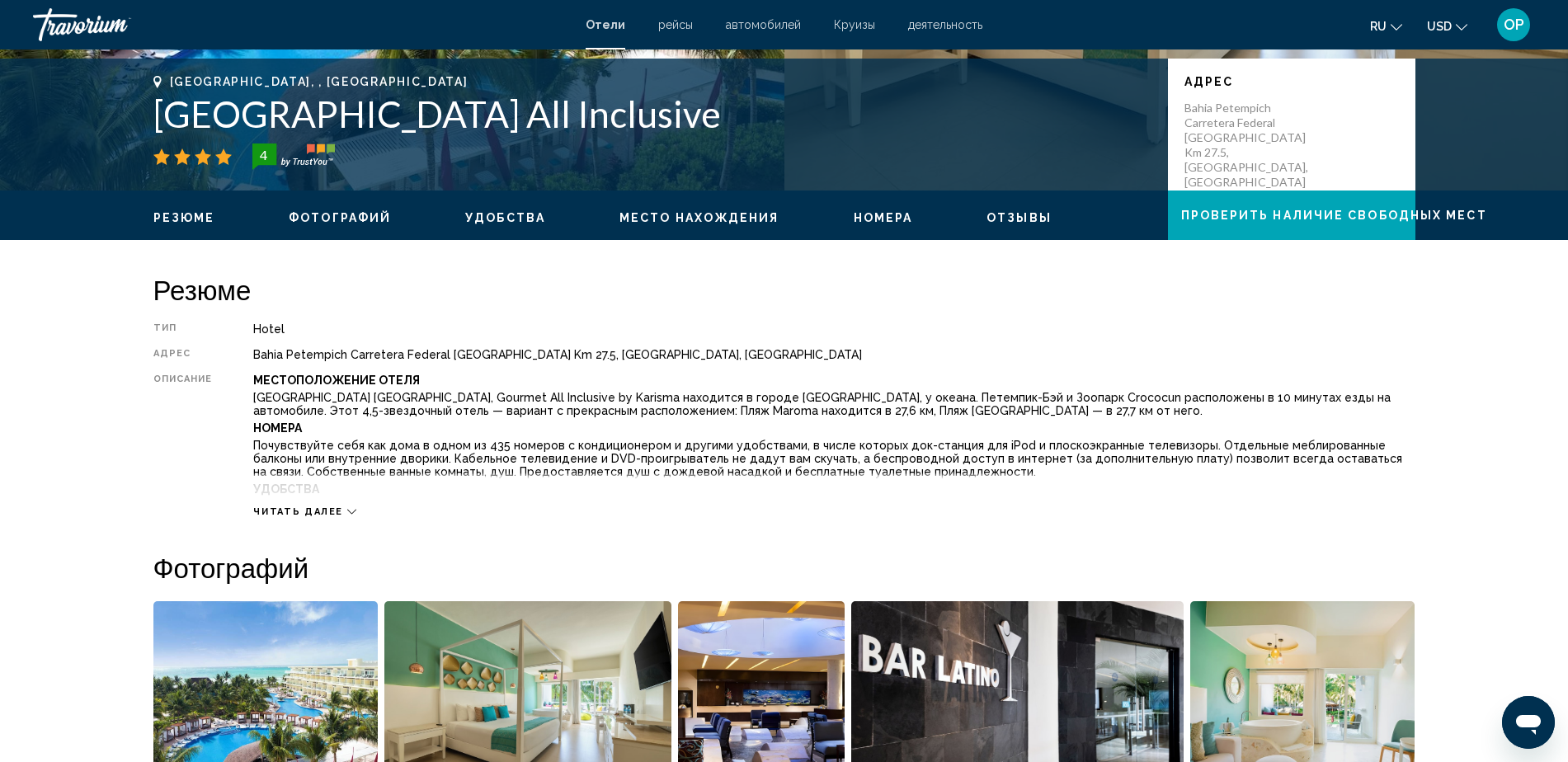
drag, startPoint x: 154, startPoint y: 113, endPoint x: 1023, endPoint y: 121, distance: 869.0
click at [1023, 121] on h1 "[GEOGRAPHIC_DATA] All Inclusive" at bounding box center [653, 114] width 998 height 43
copy h1 "[GEOGRAPHIC_DATA] All Inclusive"
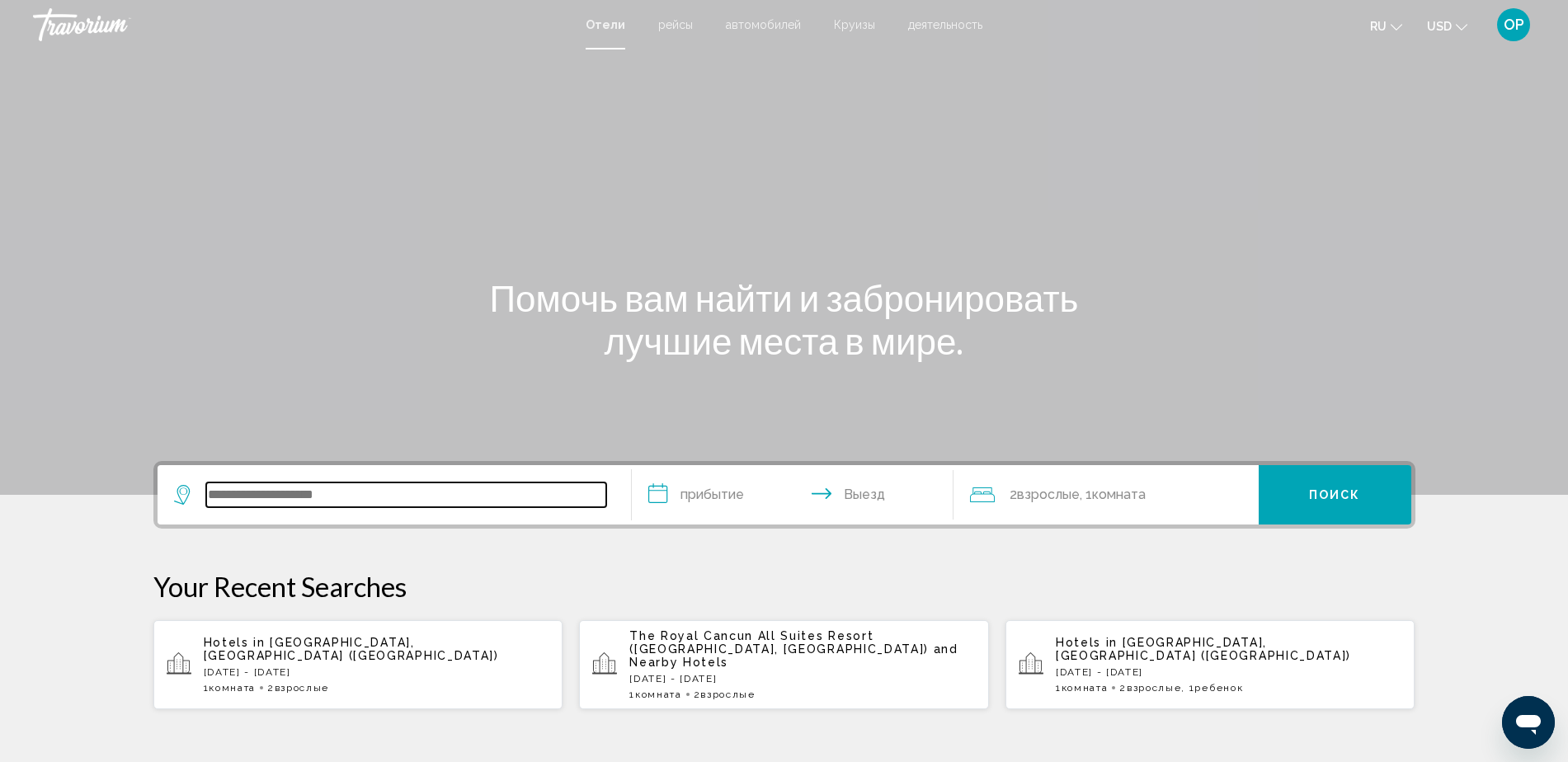
click at [431, 487] on input "Search widget" at bounding box center [406, 495] width 400 height 24
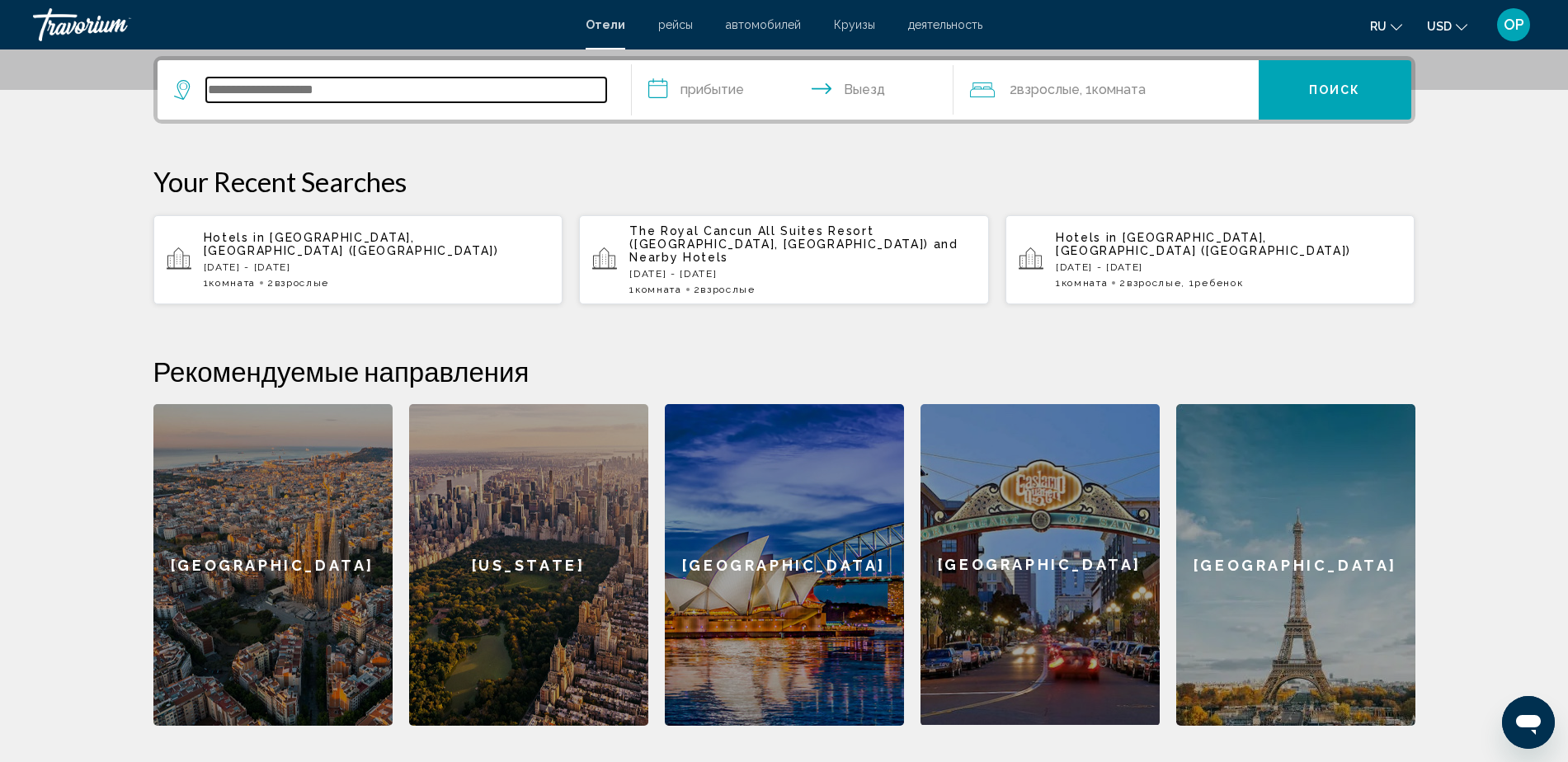
scroll to position [407, 0]
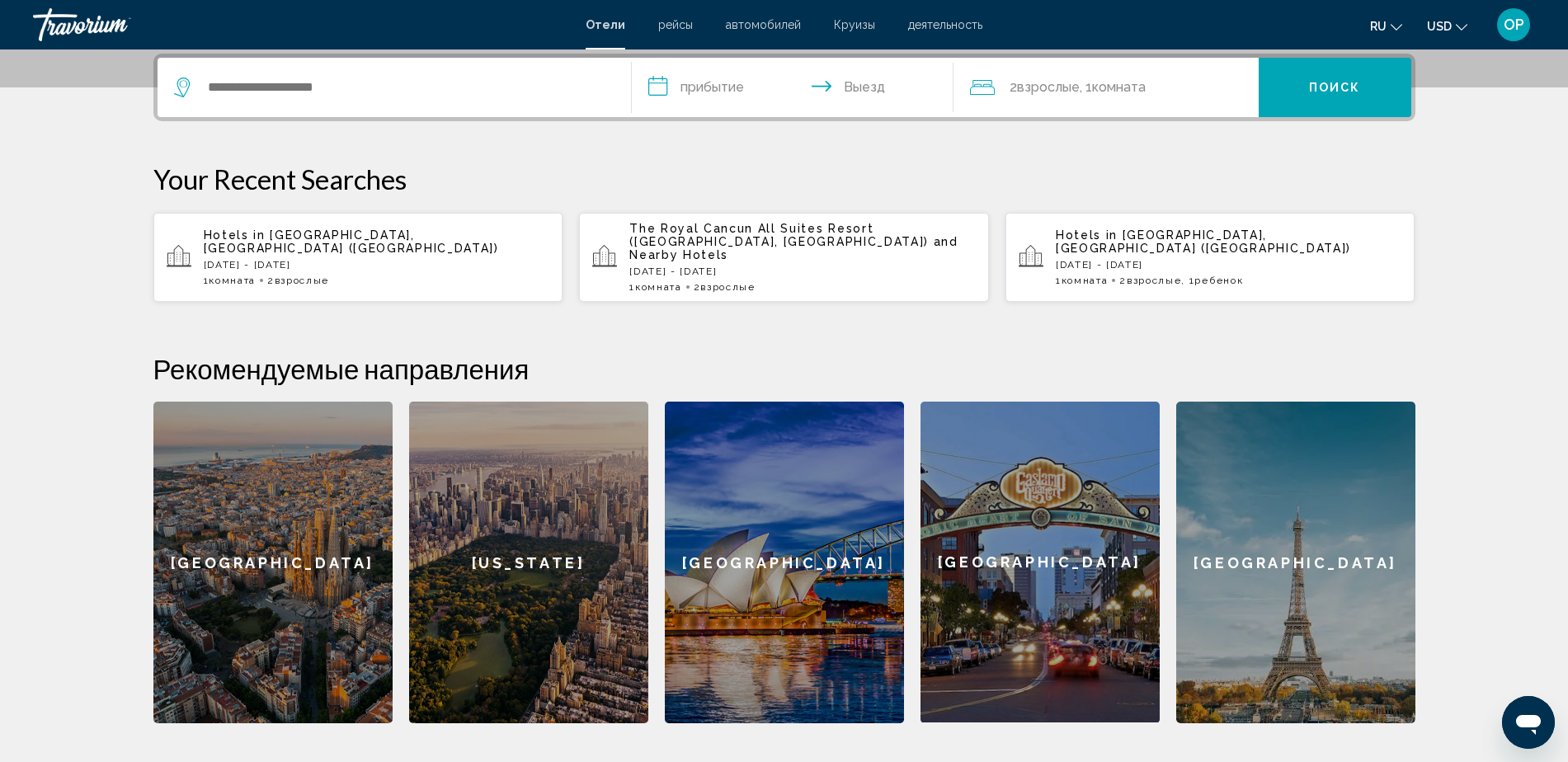
click at [378, 257] on div "Hotels in [GEOGRAPHIC_DATA], [GEOGRAPHIC_DATA] ([GEOGRAPHIC_DATA]) [DATE] - [DA…" at bounding box center [377, 257] width 346 height 58
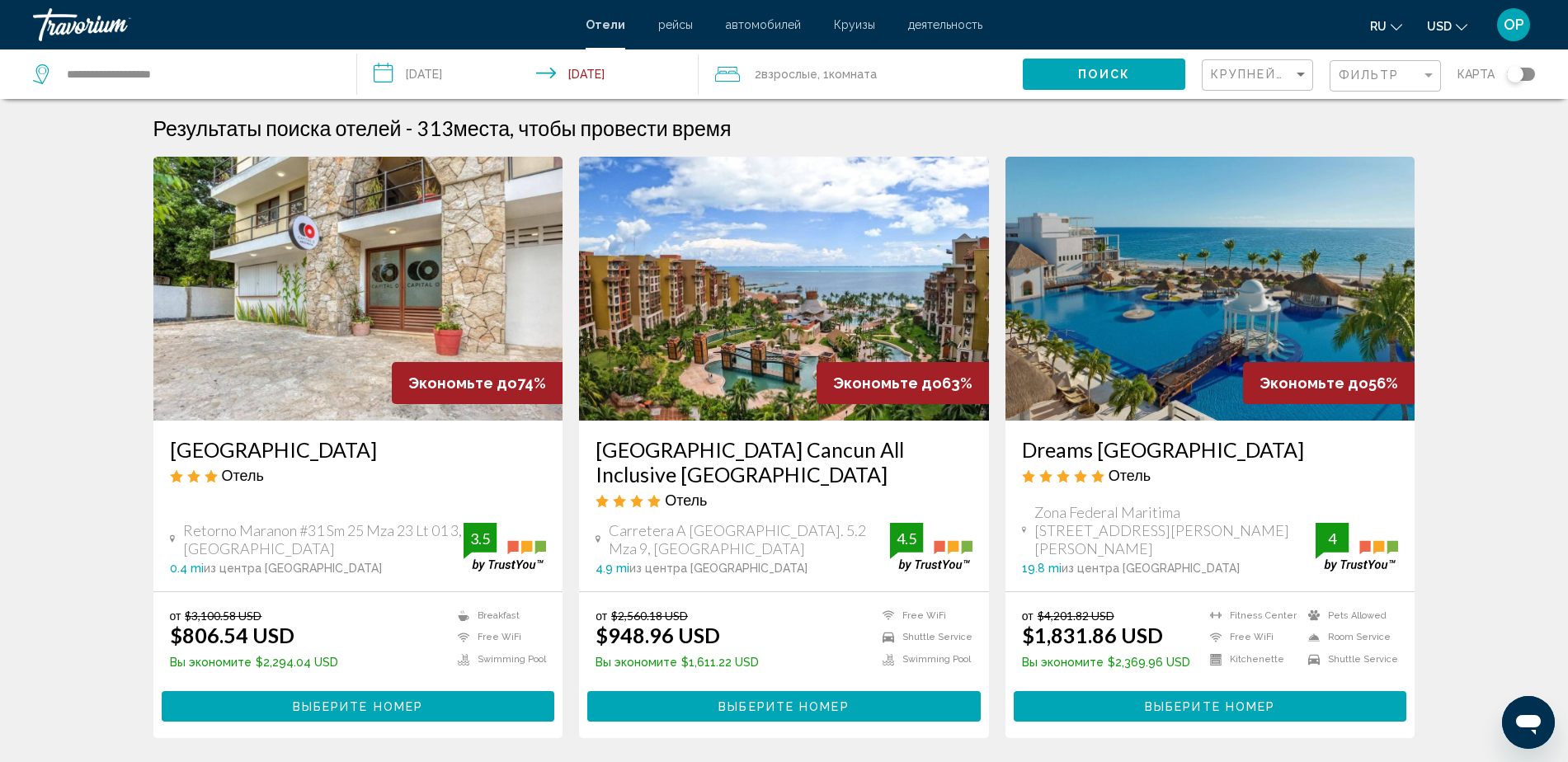
click at [1442, 24] on span "USD" at bounding box center [1440, 26] width 24 height 13
click at [1419, 108] on button "CAD (Can$)" at bounding box center [1413, 108] width 83 height 22
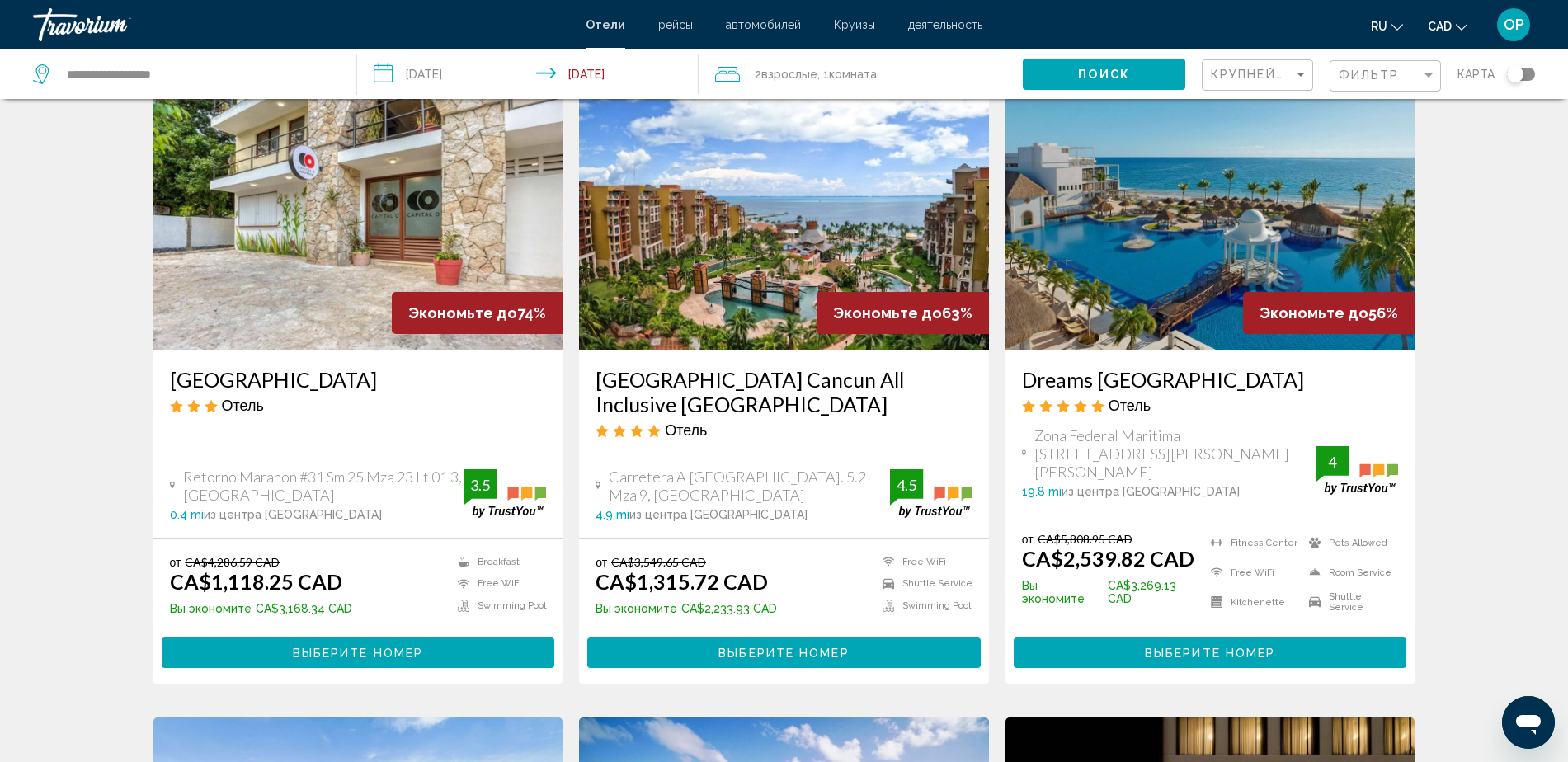
scroll to position [103, 0]
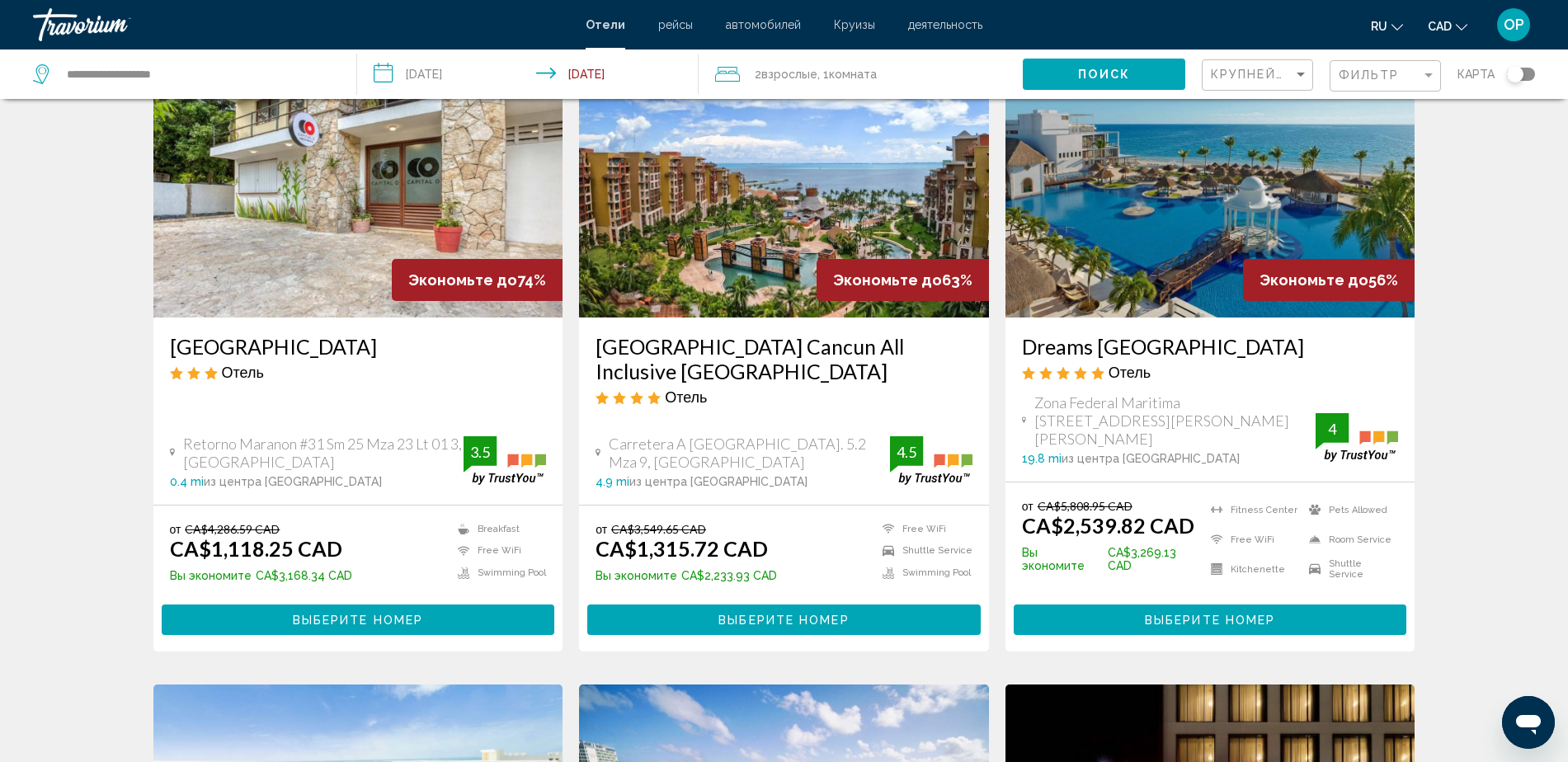
click at [808, 613] on span "Выберите номер" at bounding box center [783, 620] width 130 height 13
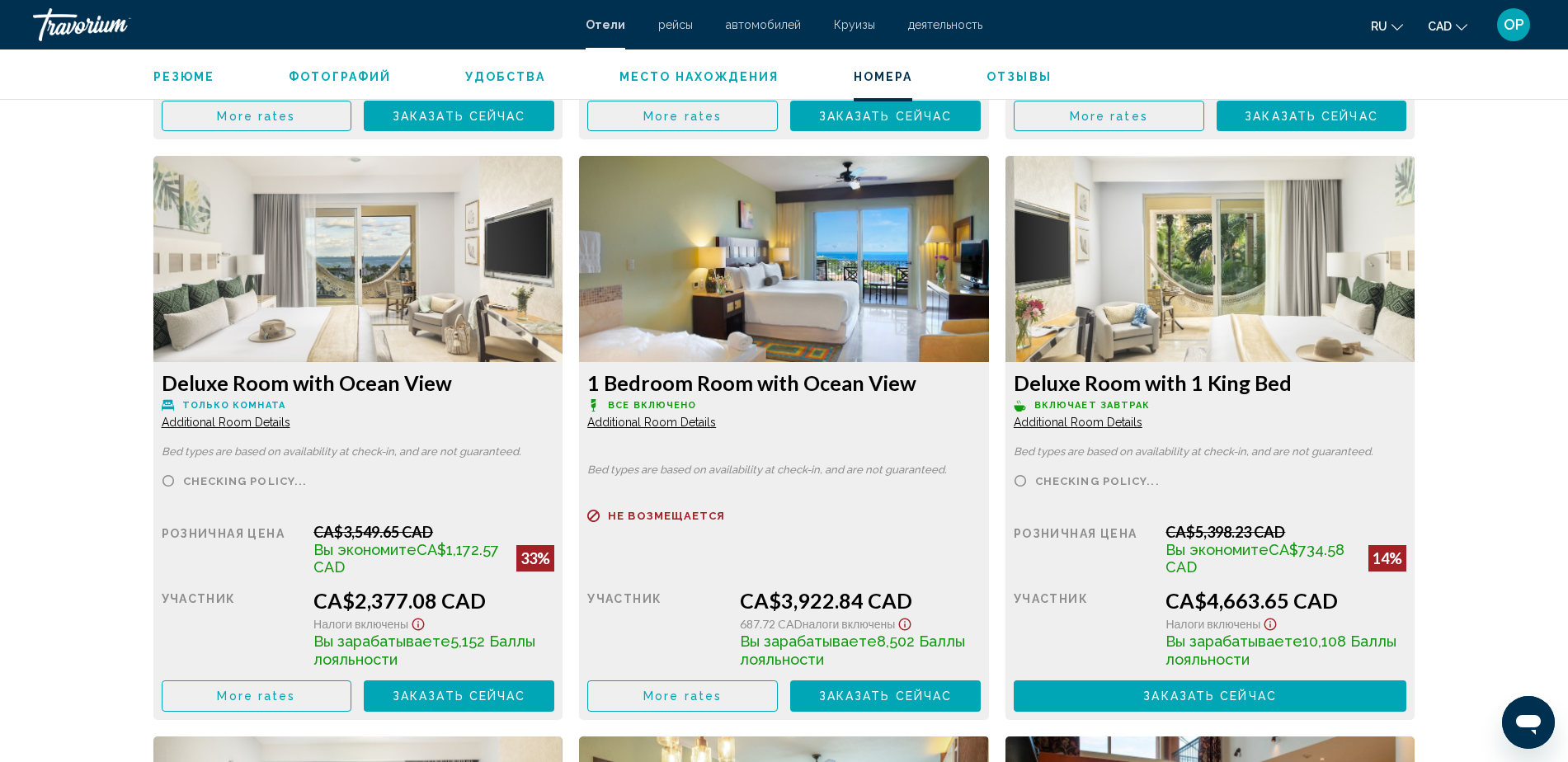
scroll to position [2829, 0]
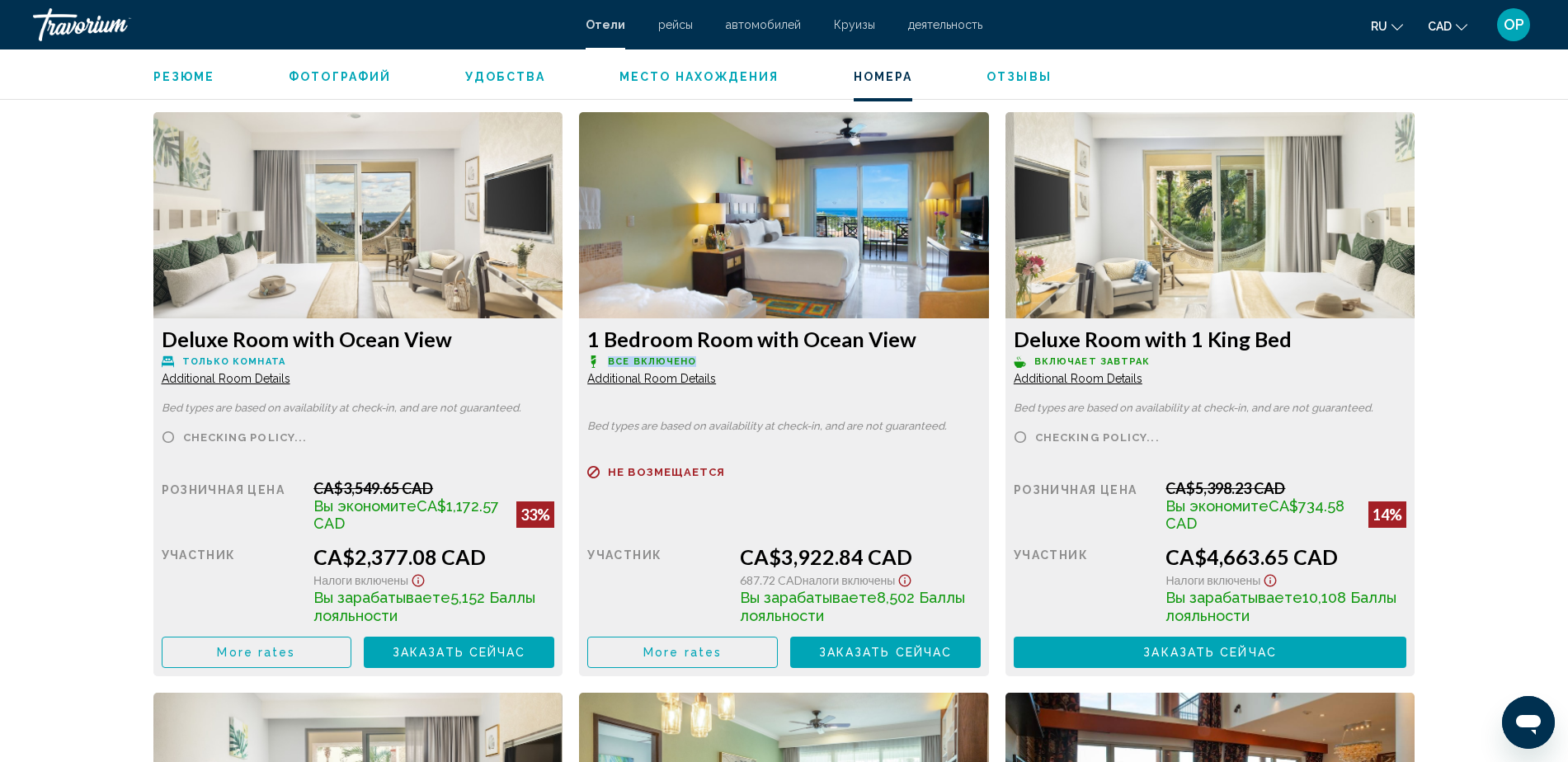
drag, startPoint x: 610, startPoint y: 360, endPoint x: 701, endPoint y: 357, distance: 91.0
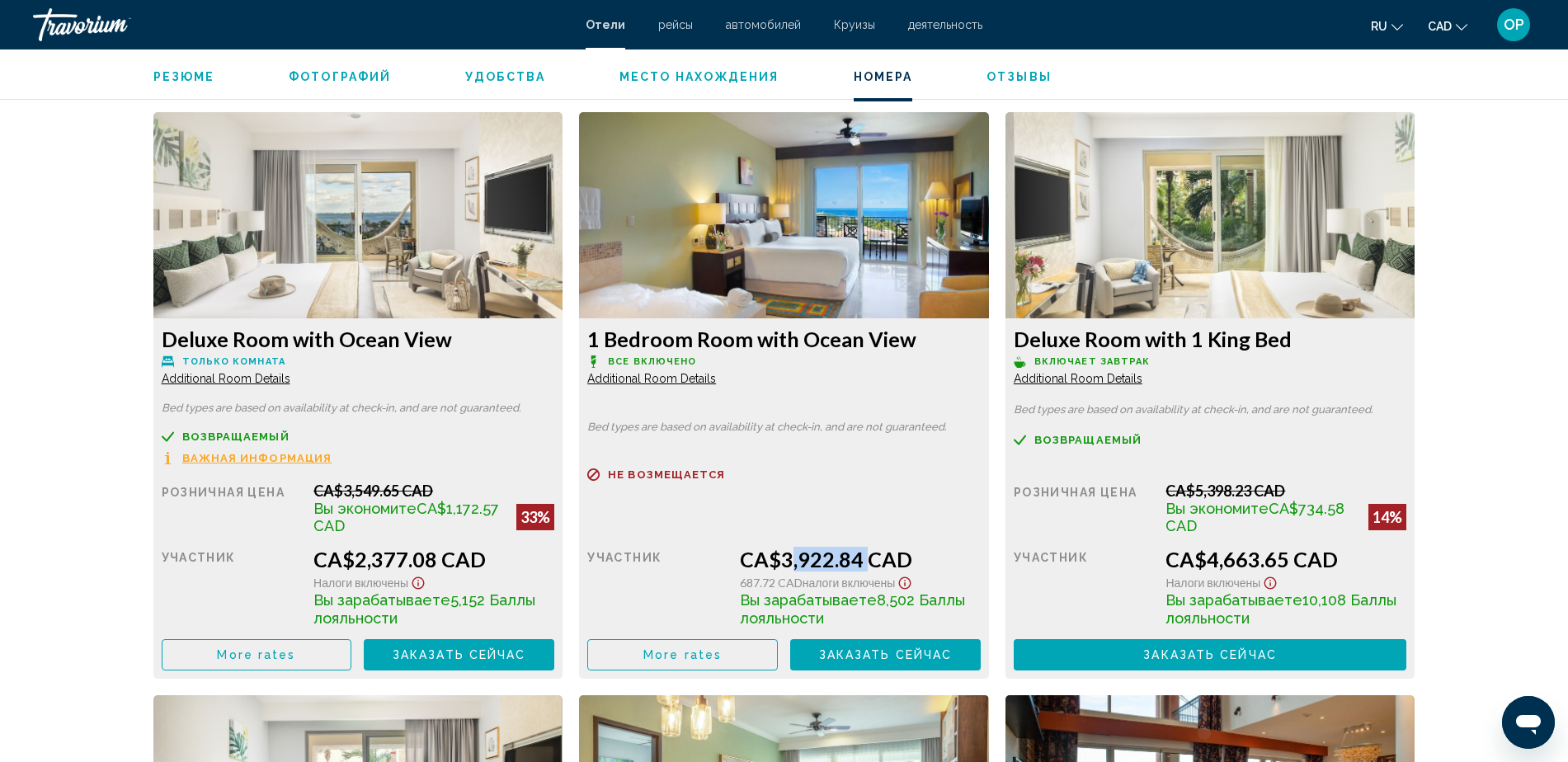
drag, startPoint x: 785, startPoint y: 558, endPoint x: 872, endPoint y: 562, distance: 87.1
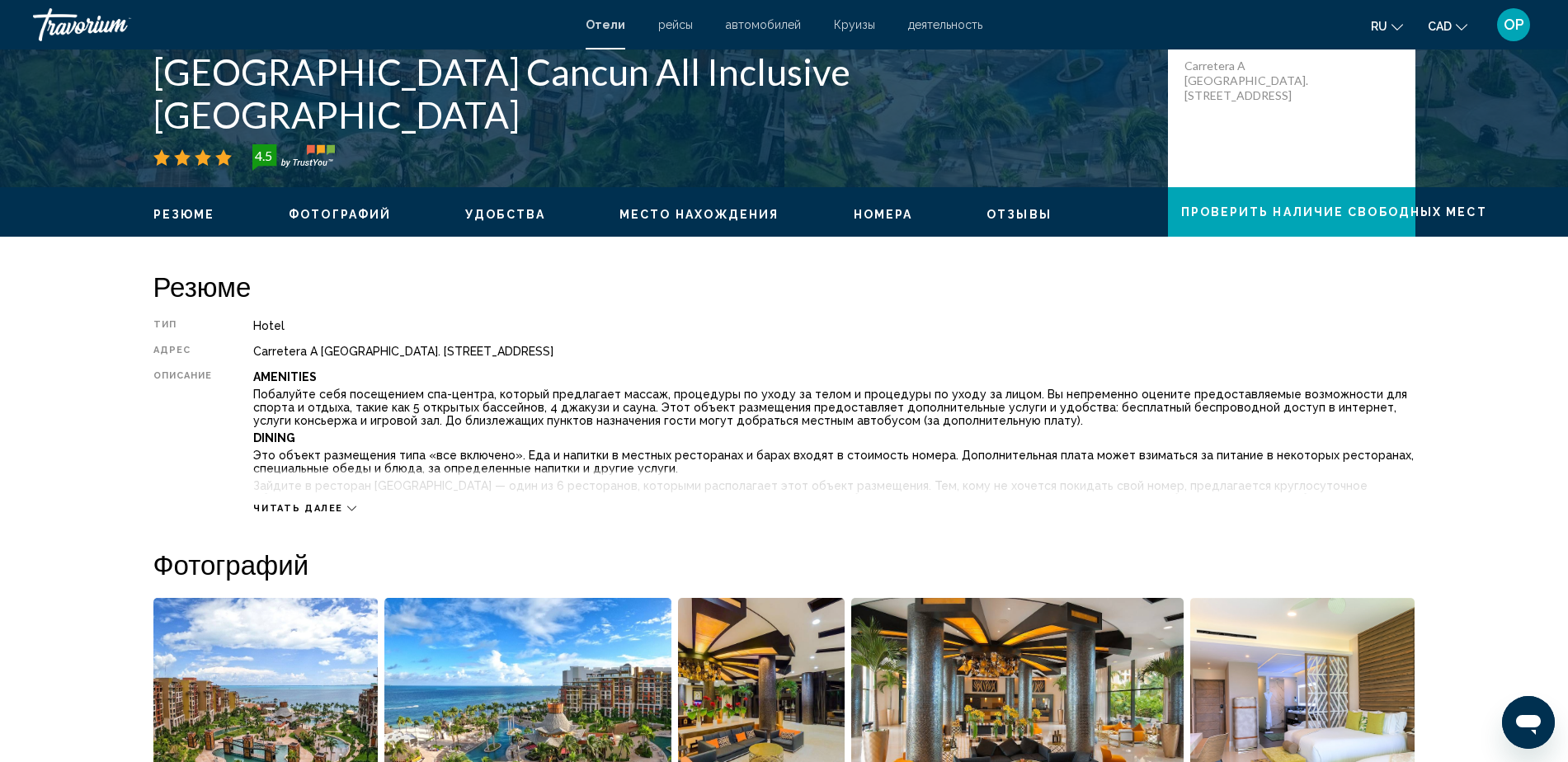
scroll to position [353, 0]
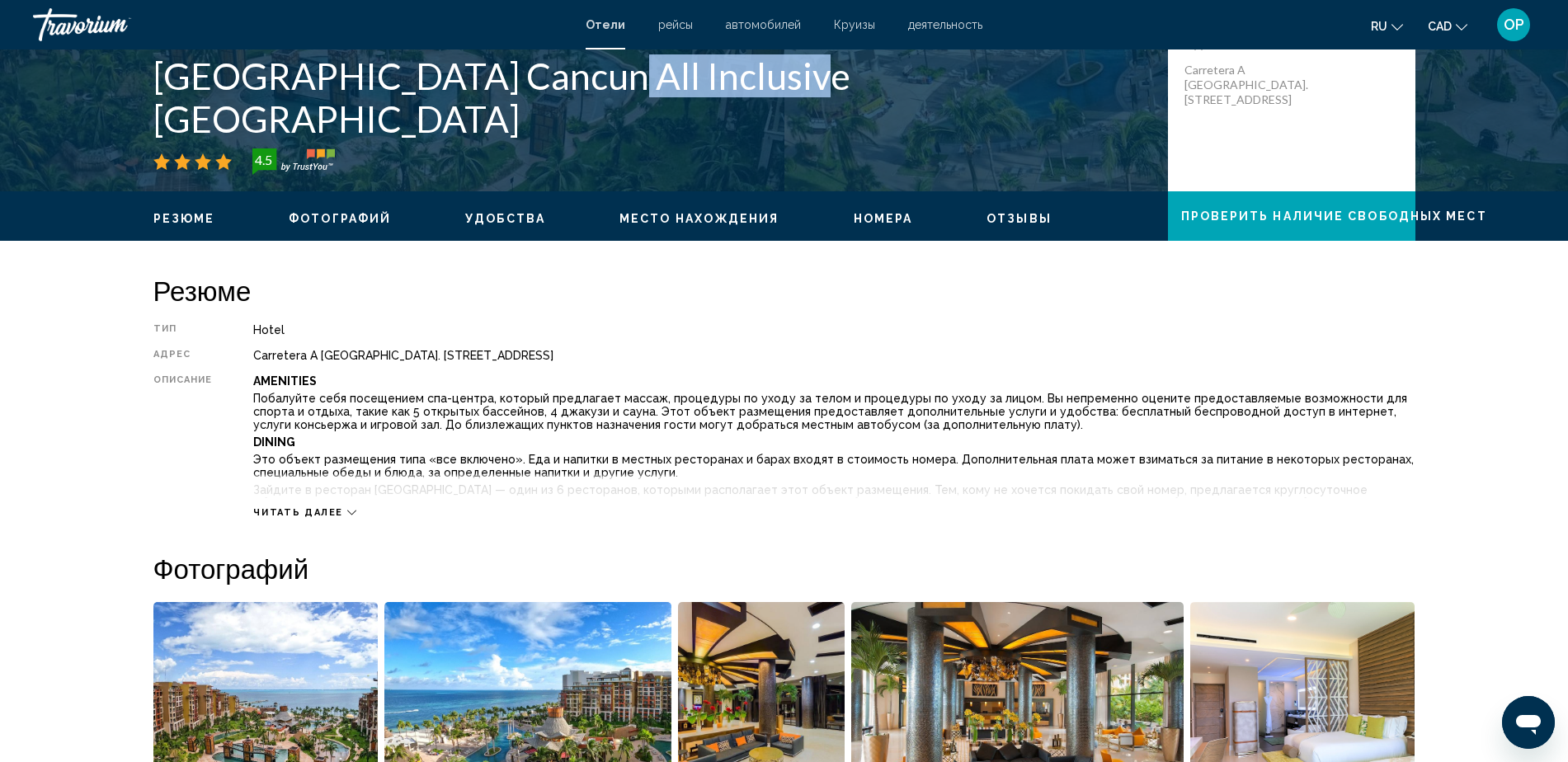
drag, startPoint x: 543, startPoint y: 110, endPoint x: 724, endPoint y: 105, distance: 181.1
click at [724, 105] on h1 "[GEOGRAPHIC_DATA] Cancun All Inclusive [GEOGRAPHIC_DATA]" at bounding box center [653, 97] width 998 height 86
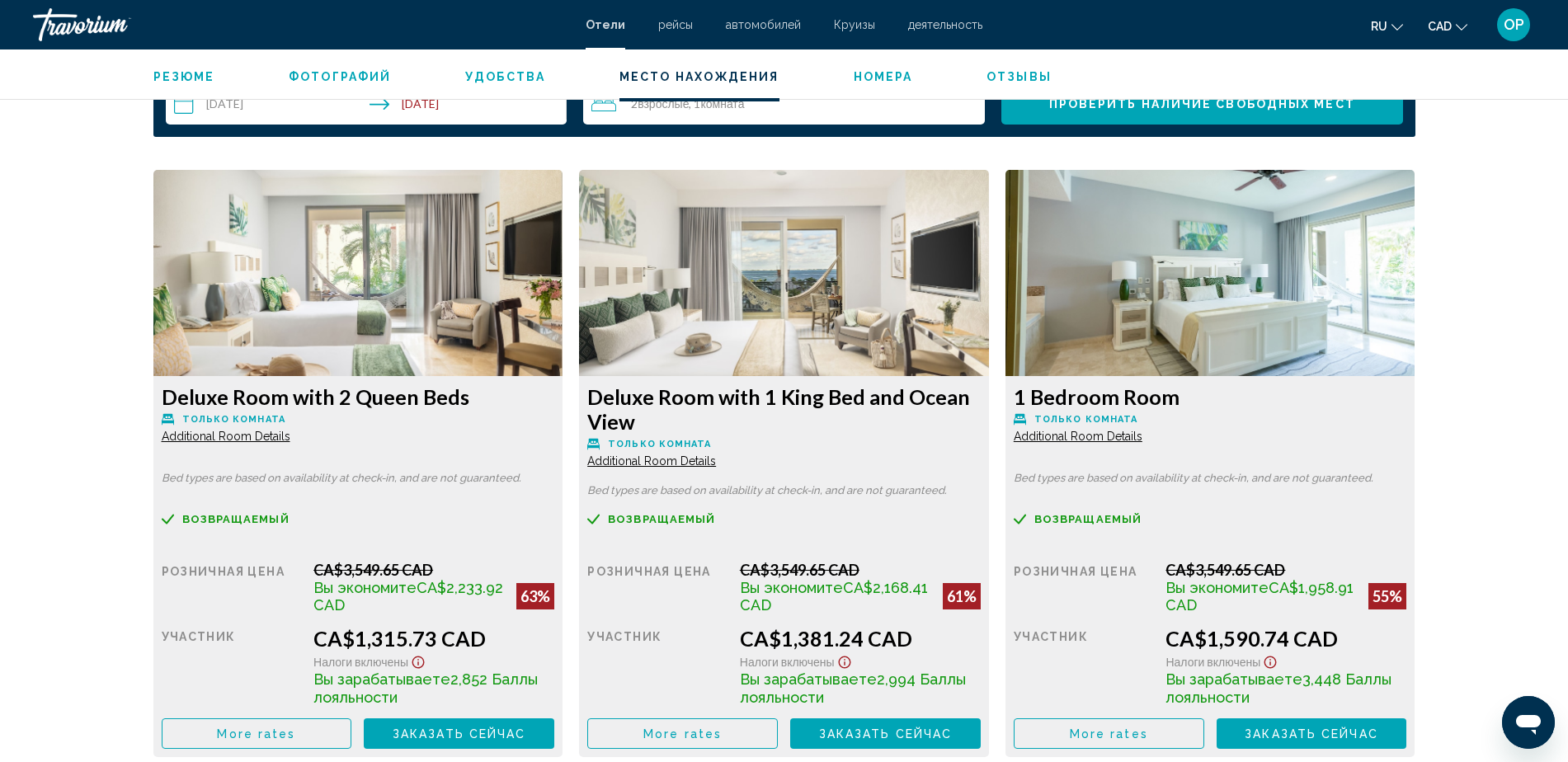
scroll to position [2415, 0]
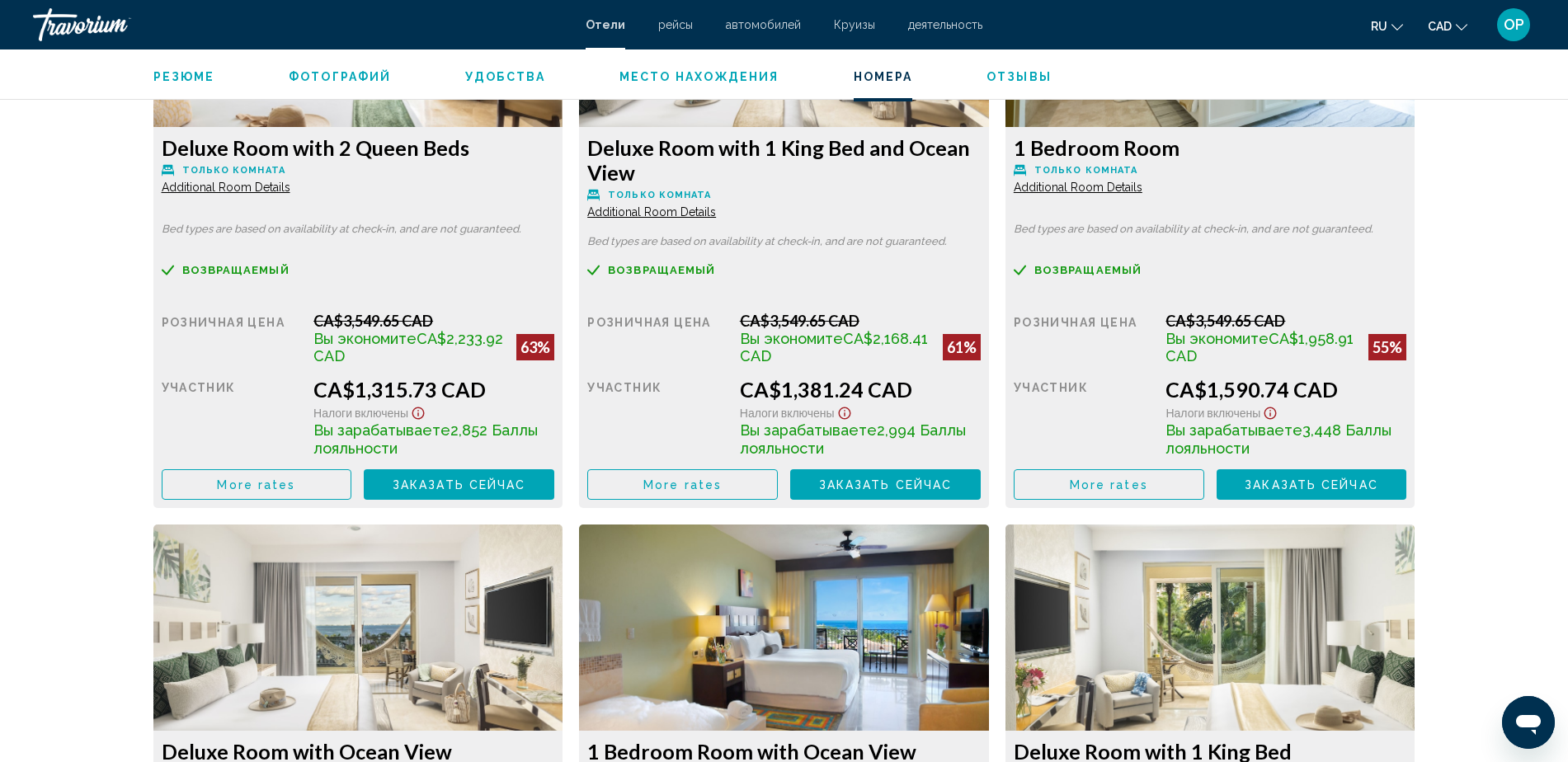
drag, startPoint x: 363, startPoint y: 388, endPoint x: 437, endPoint y: 389, distance: 74.0
click at [419, 389] on div "CA$1,315.73 CAD" at bounding box center [434, 389] width 241 height 24
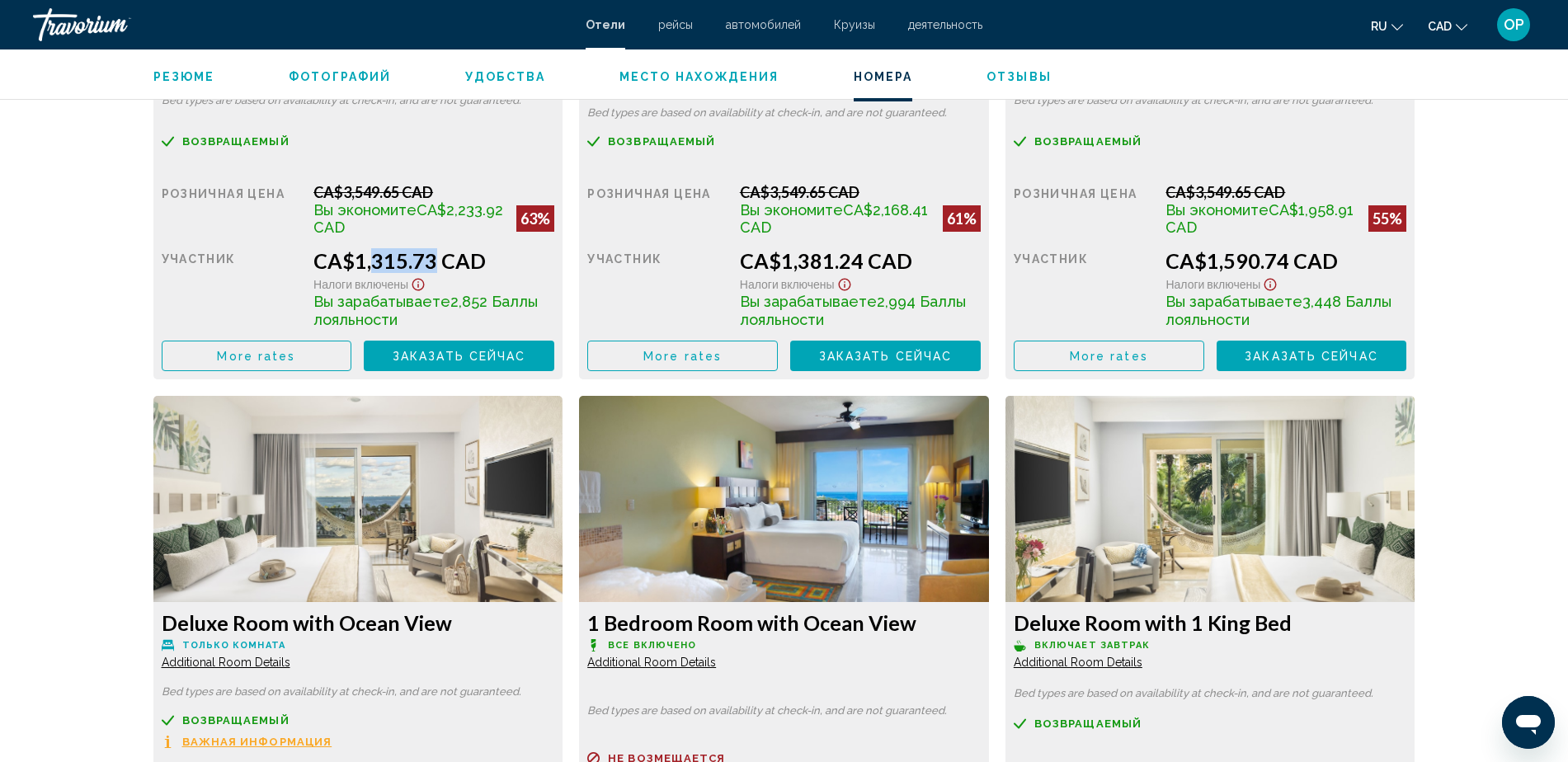
scroll to position [2828, 0]
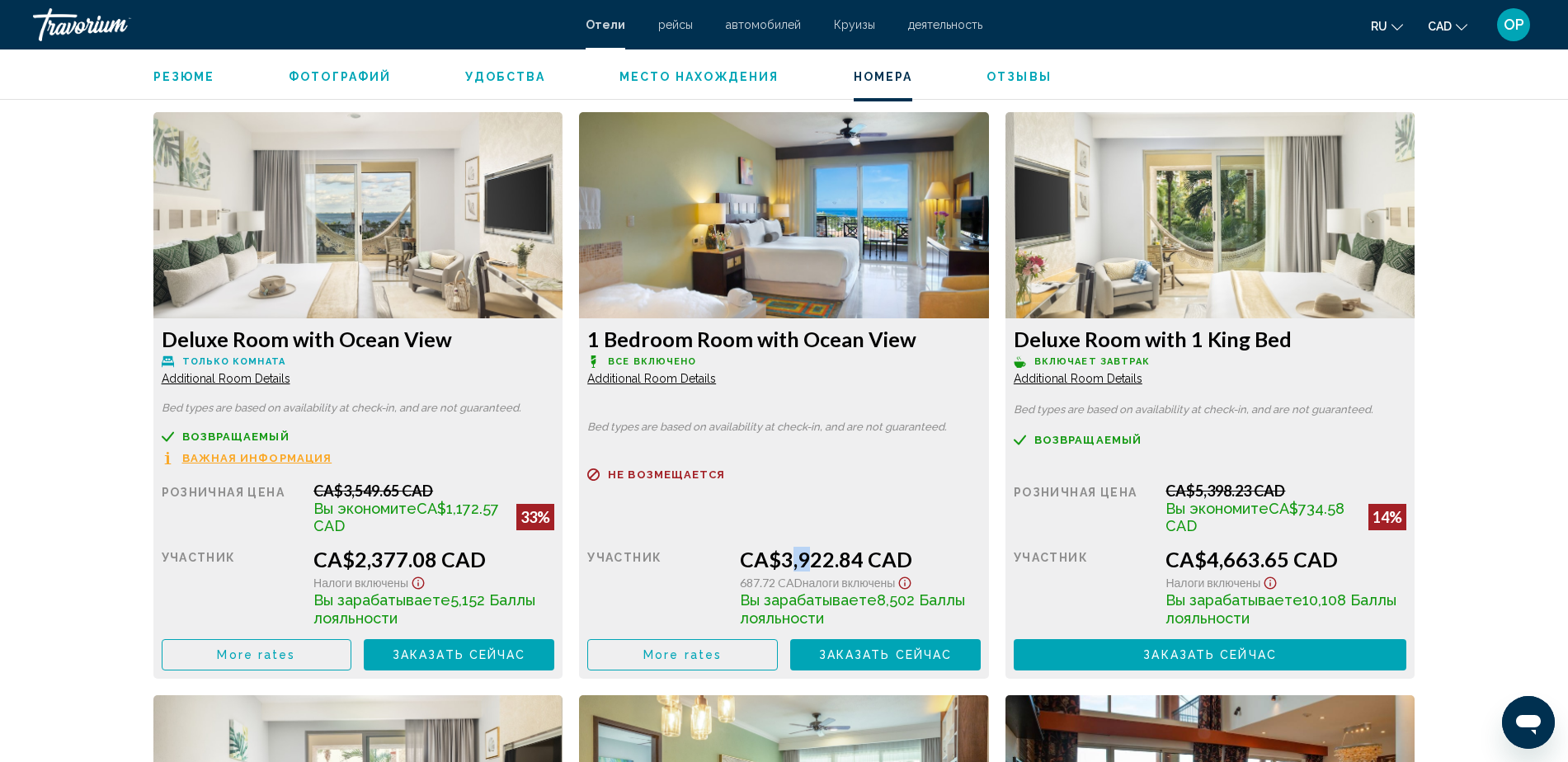
drag, startPoint x: 786, startPoint y: 558, endPoint x: 854, endPoint y: 565, distance: 68.4
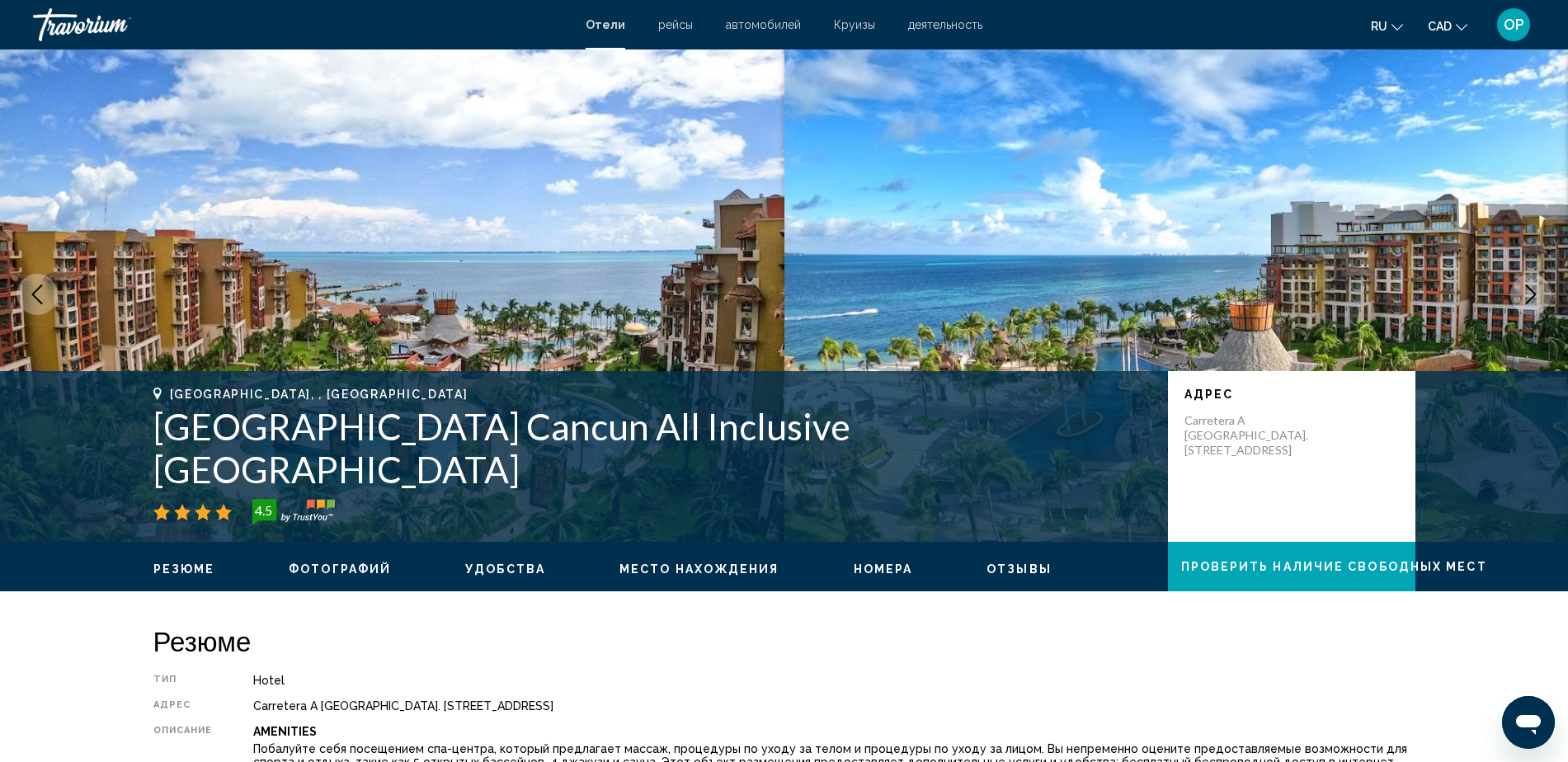
scroll to position [0, 0]
